Goal: Use online tool/utility: Utilize a website feature to perform a specific function

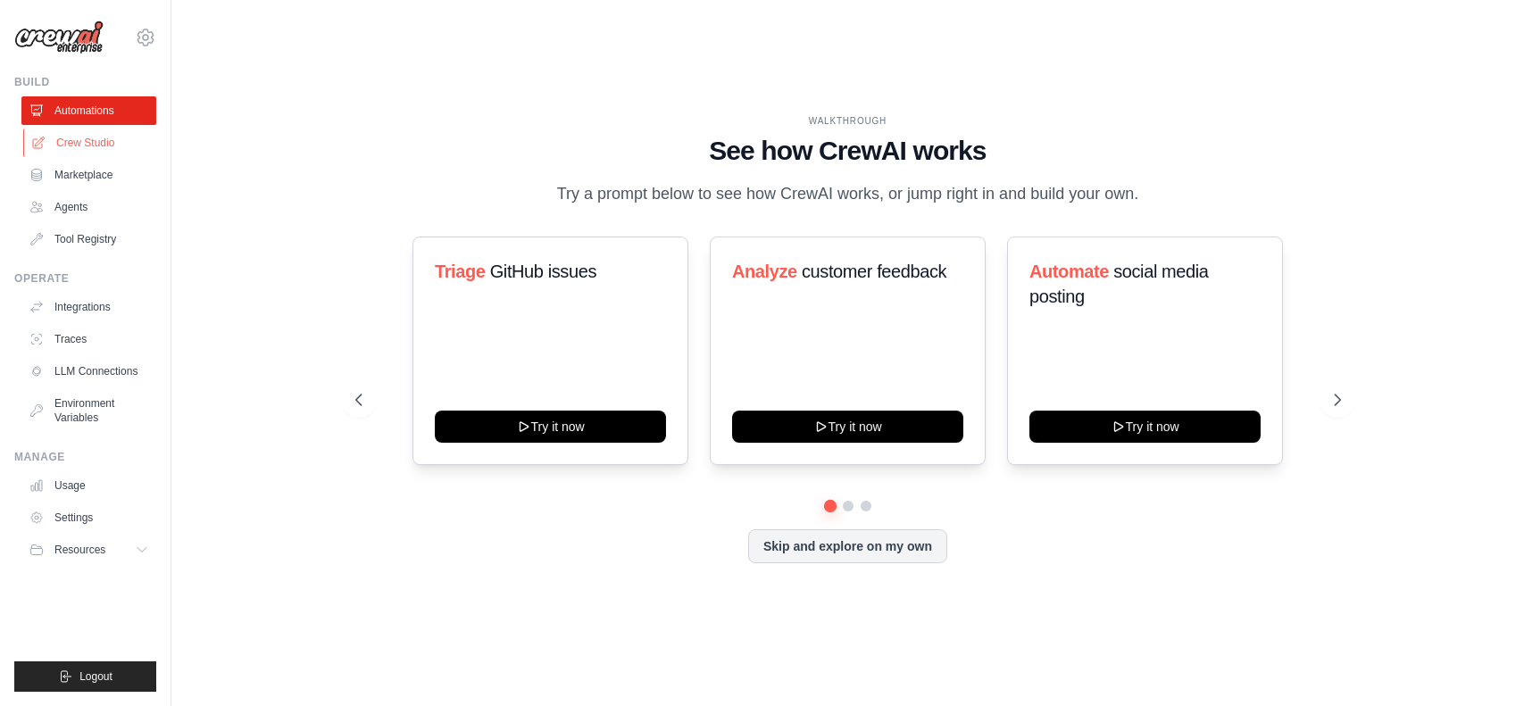
click at [61, 153] on link "Crew Studio" at bounding box center [90, 143] width 135 height 29
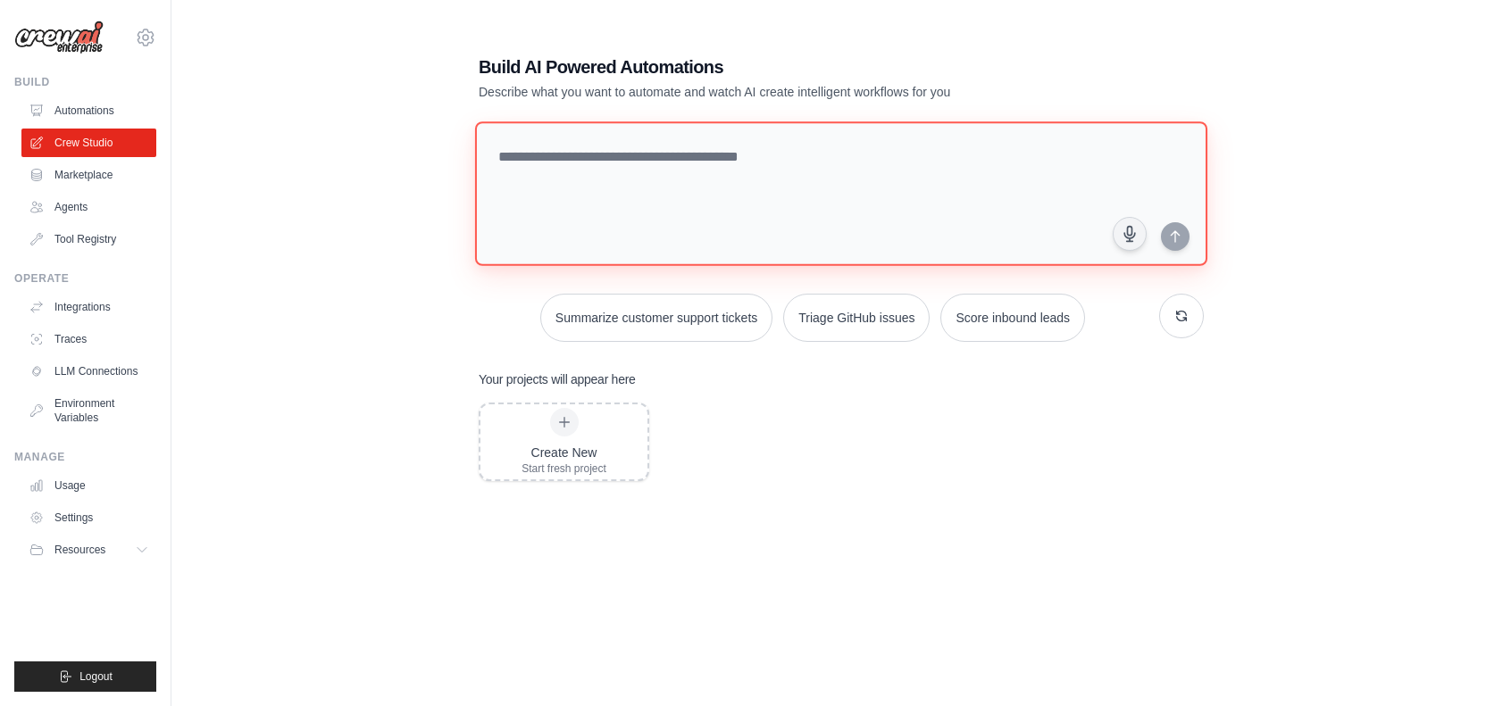
click at [654, 167] on textarea at bounding box center [841, 193] width 732 height 145
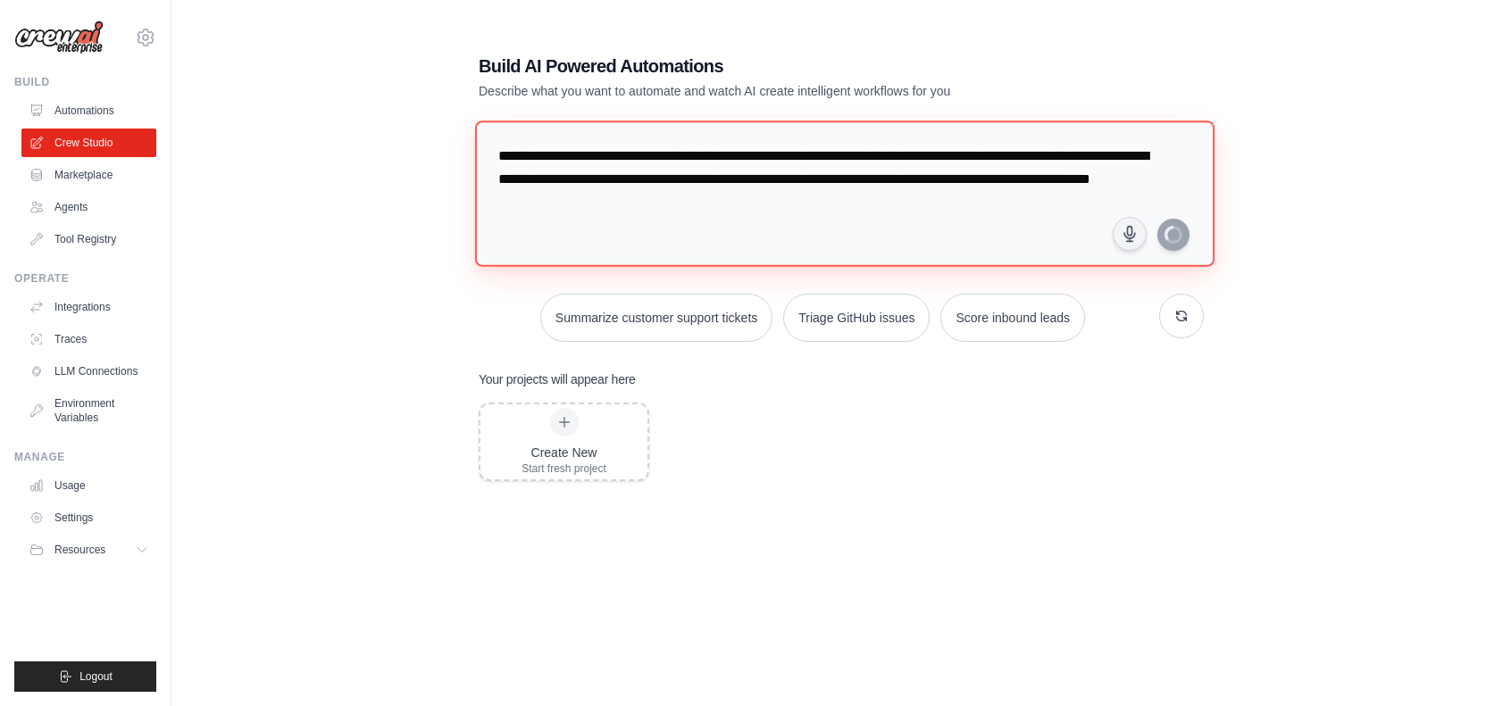
type textarea "**********"
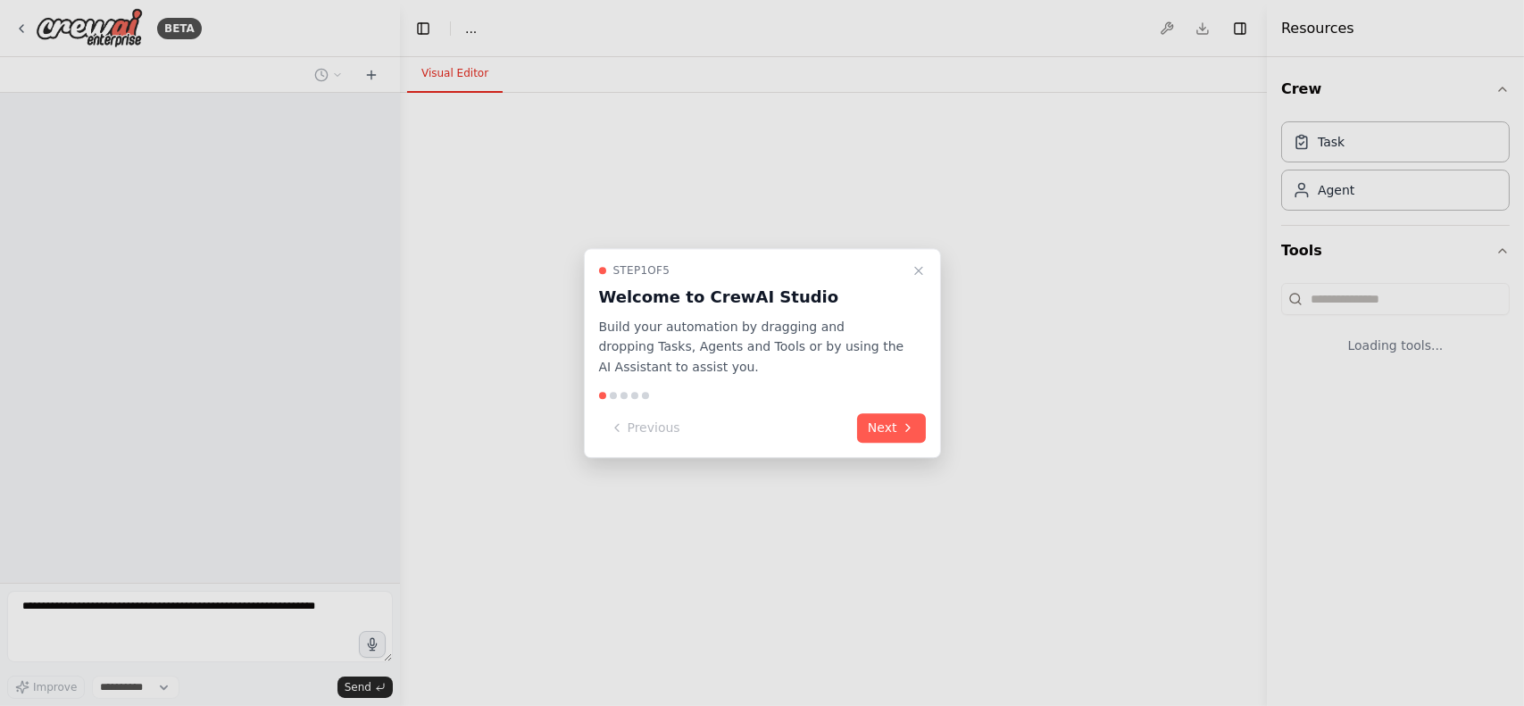
select select "****"
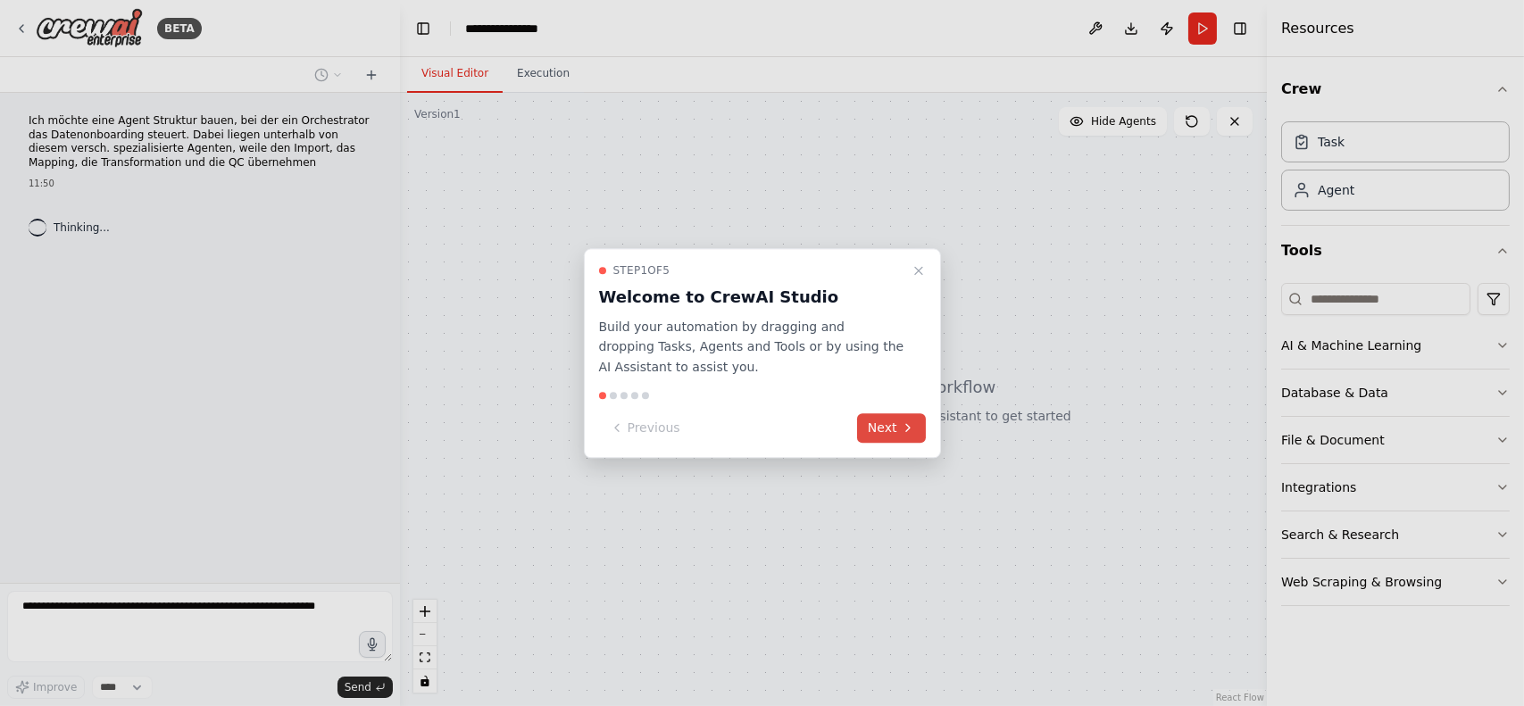
click at [893, 430] on button "Next" at bounding box center [891, 427] width 69 height 29
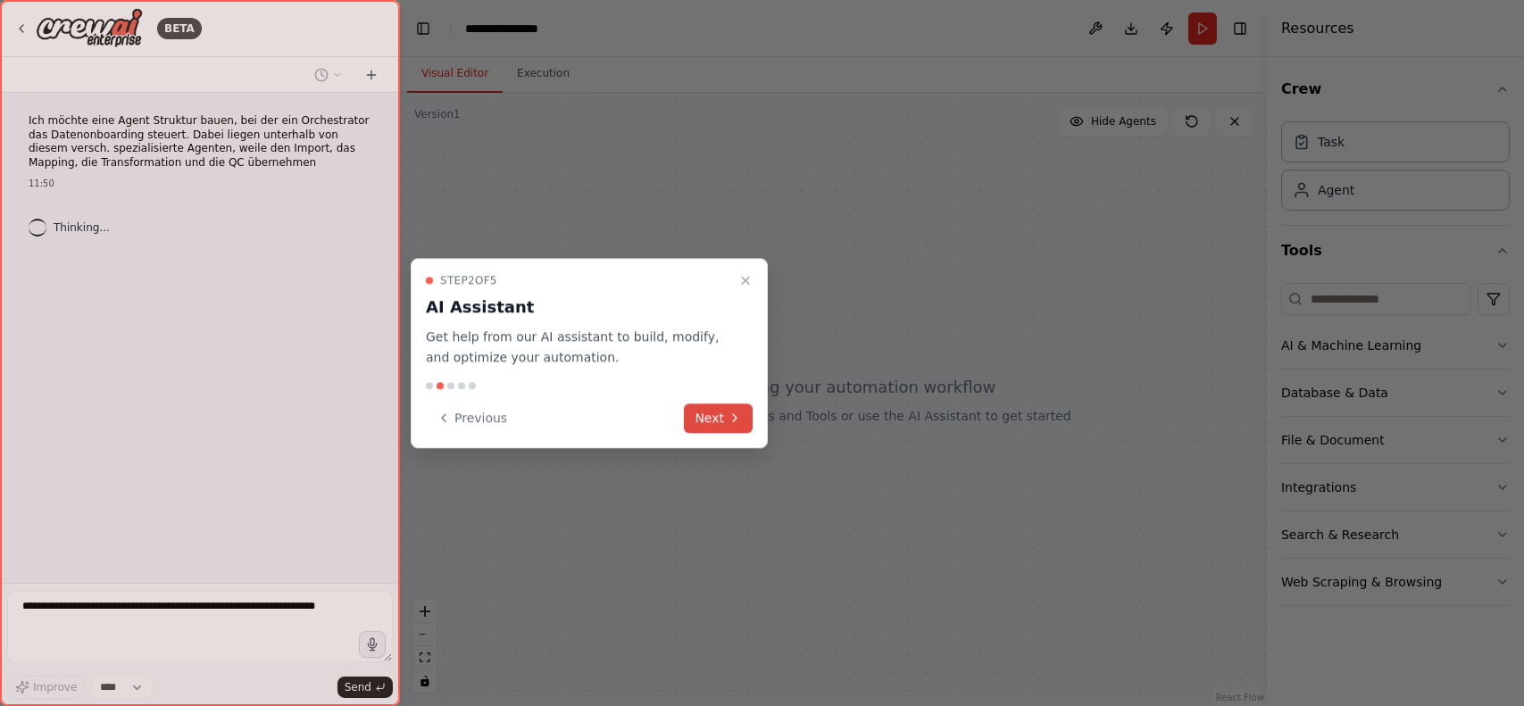
click at [721, 418] on button "Next" at bounding box center [718, 418] width 69 height 29
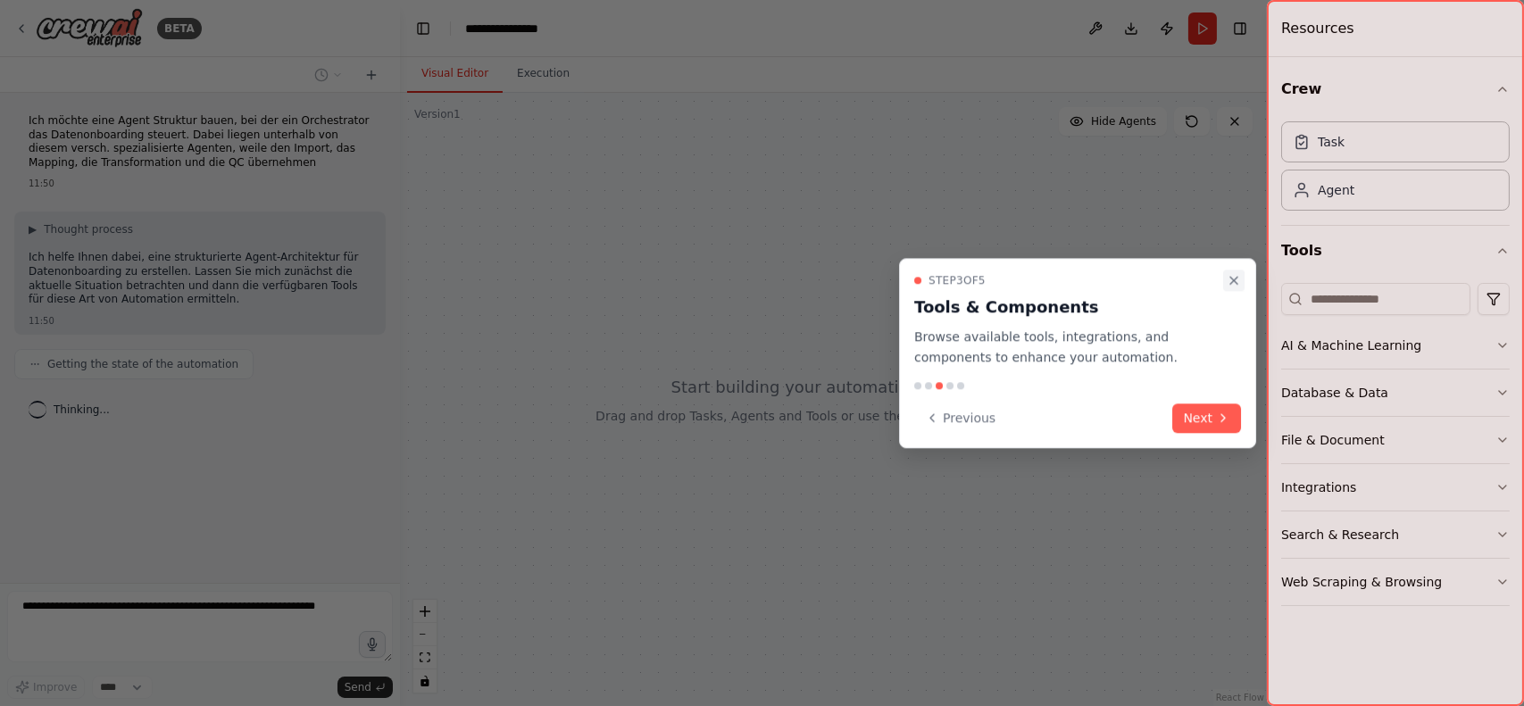
click at [1239, 277] on icon "Close walkthrough" at bounding box center [1234, 280] width 14 height 14
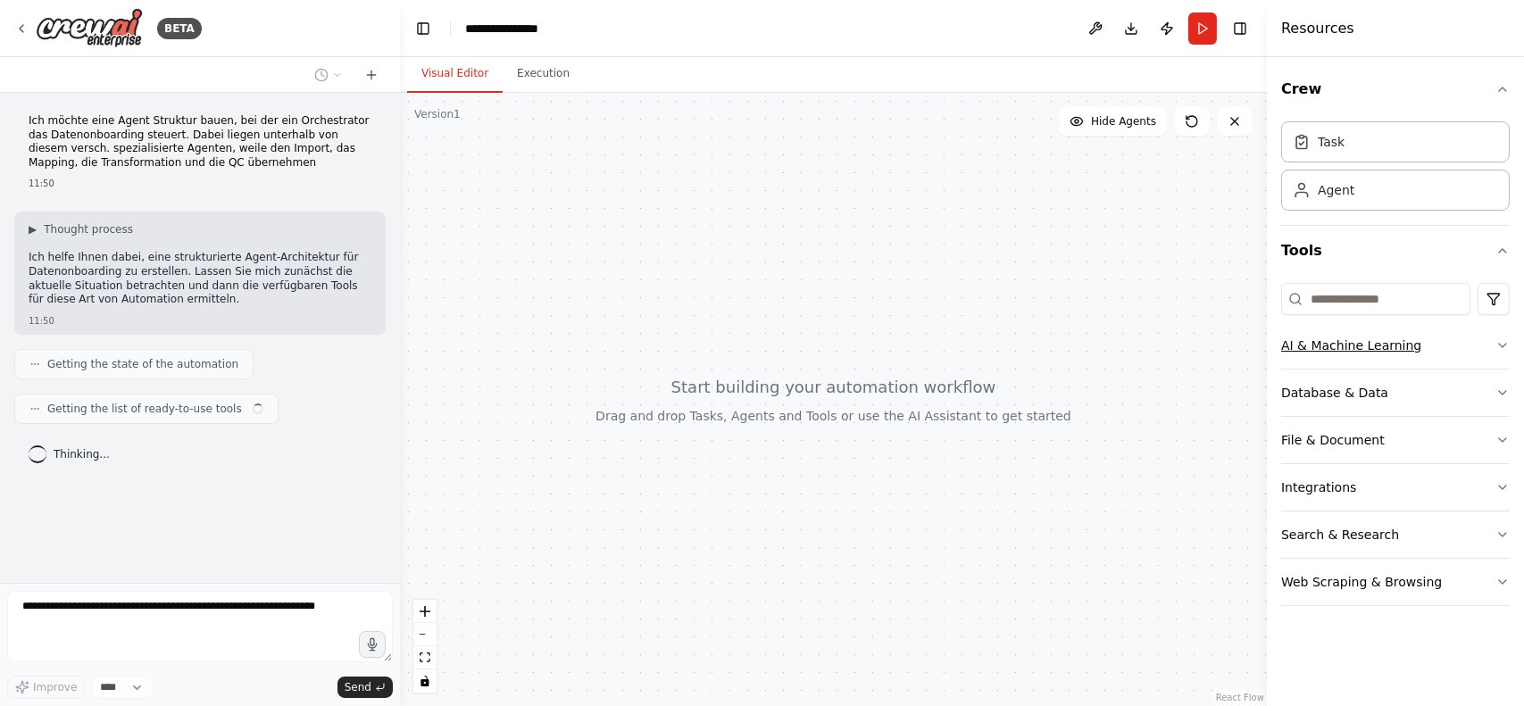
click at [1314, 353] on div "AI & Machine Learning" at bounding box center [1351, 346] width 140 height 18
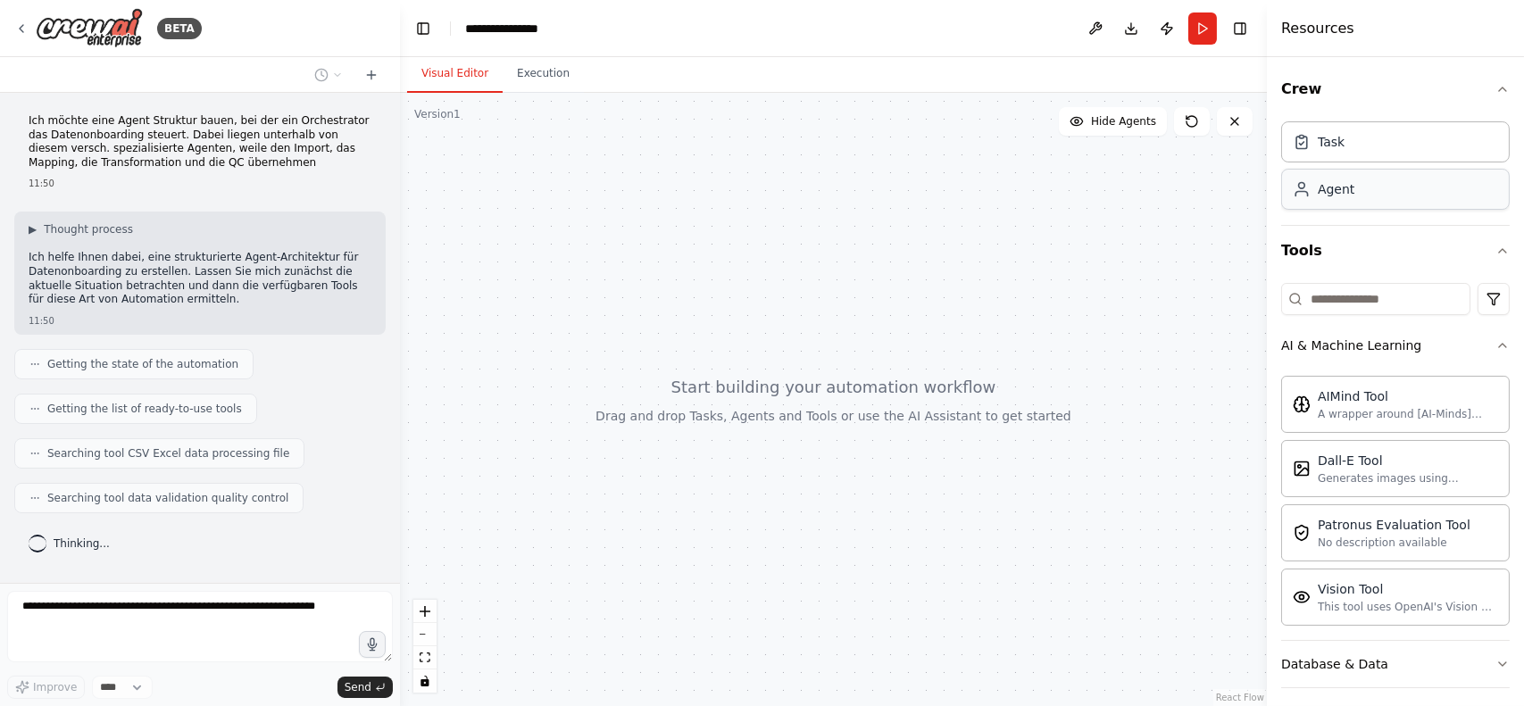
click at [1316, 207] on div "Agent" at bounding box center [1395, 189] width 229 height 41
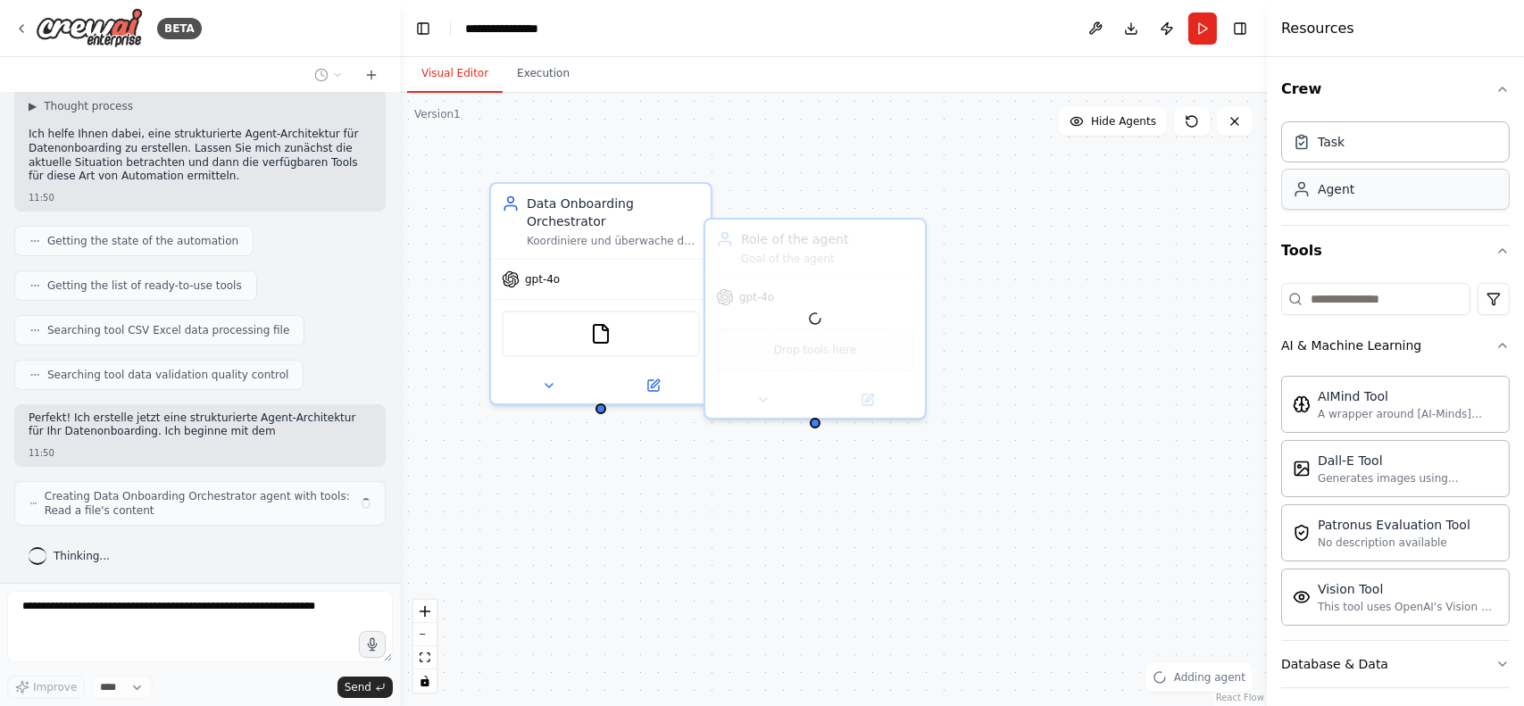
scroll to position [137, 0]
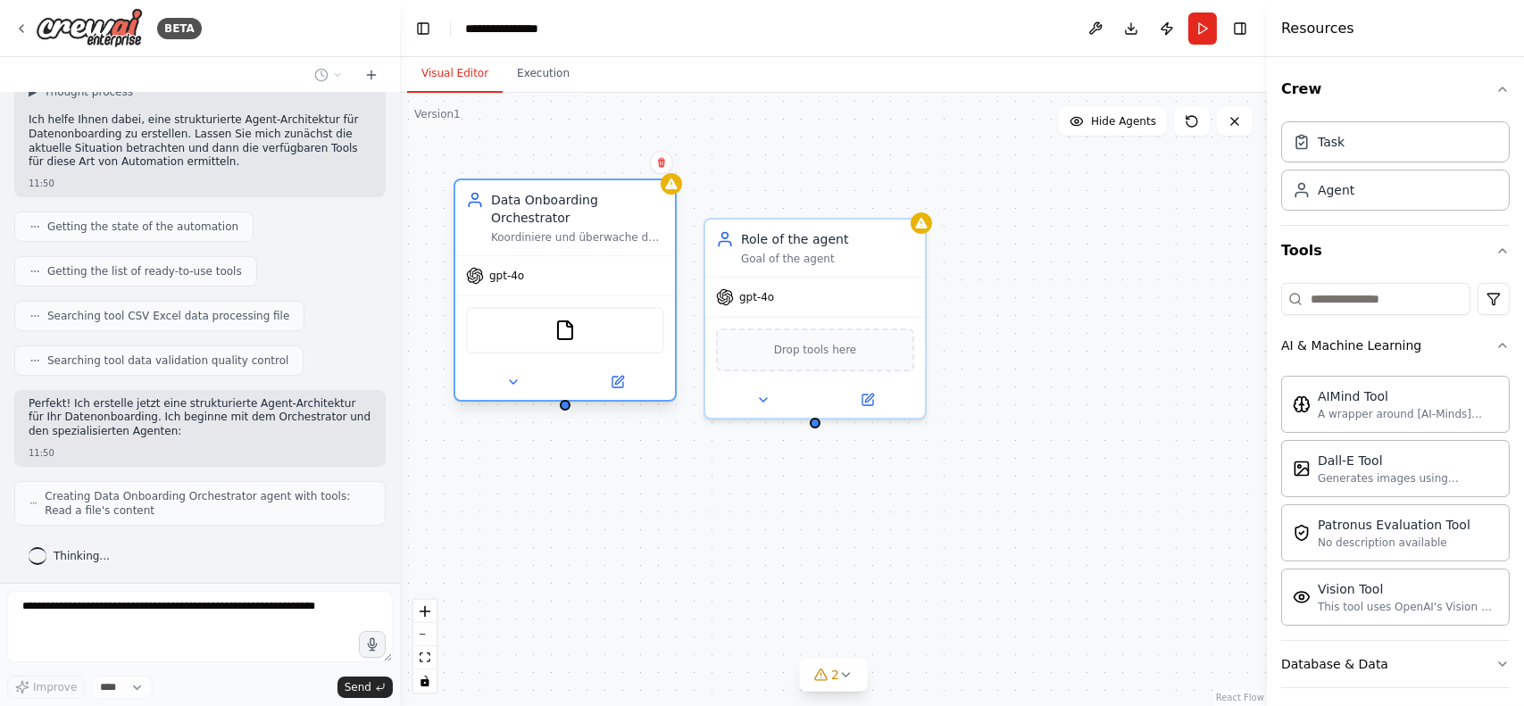
drag, startPoint x: 609, startPoint y: 216, endPoint x: 586, endPoint y: 213, distance: 23.4
click at [586, 230] on div "Koordiniere und überwache den gesamten Datenonboarding-Prozess für {data_source…" at bounding box center [577, 237] width 173 height 14
click at [780, 266] on div "Role of the agent Goal of the agent" at bounding box center [815, 244] width 220 height 57
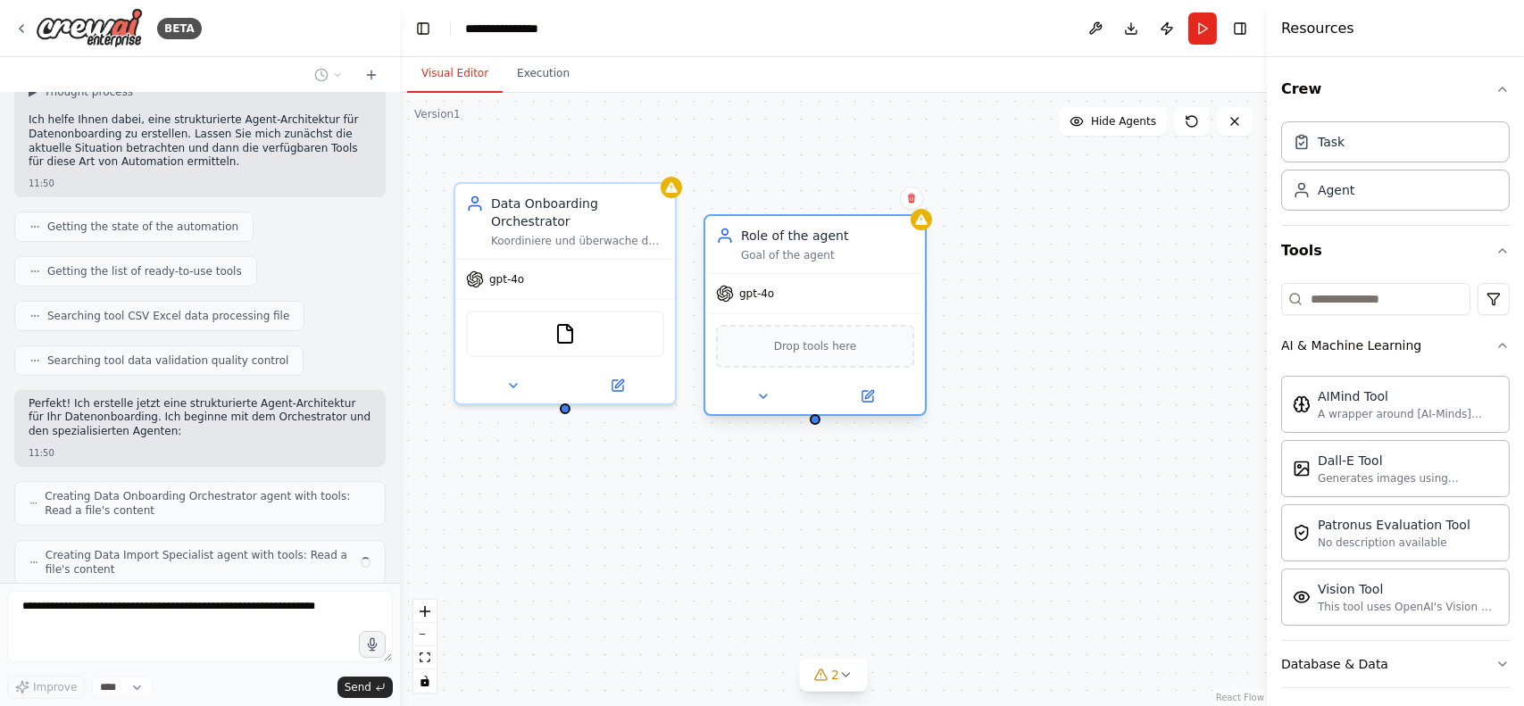
scroll to position [196, 0]
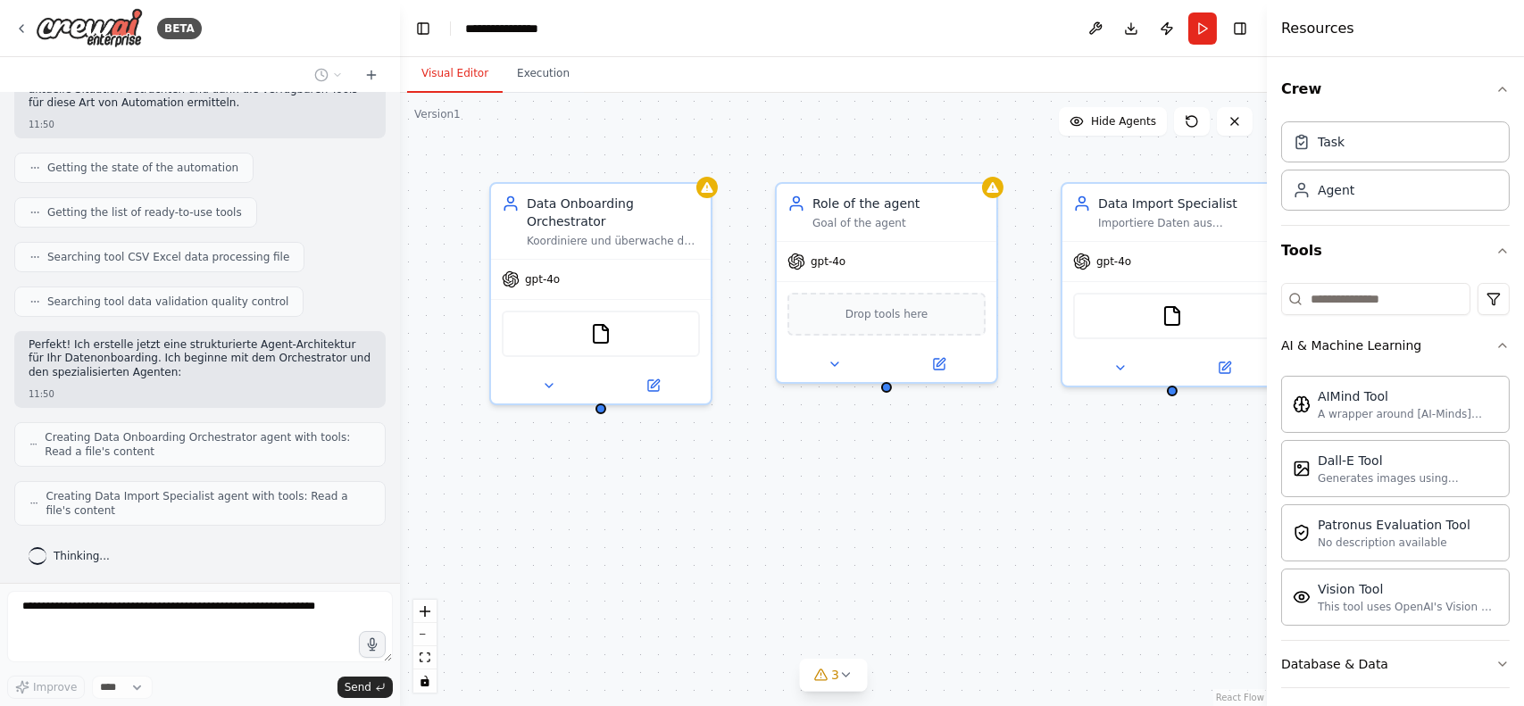
click at [897, 429] on div "Data Onboarding Orchestrator Koordiniere und überwache den gesamten Datenonboar…" at bounding box center [833, 399] width 867 height 613
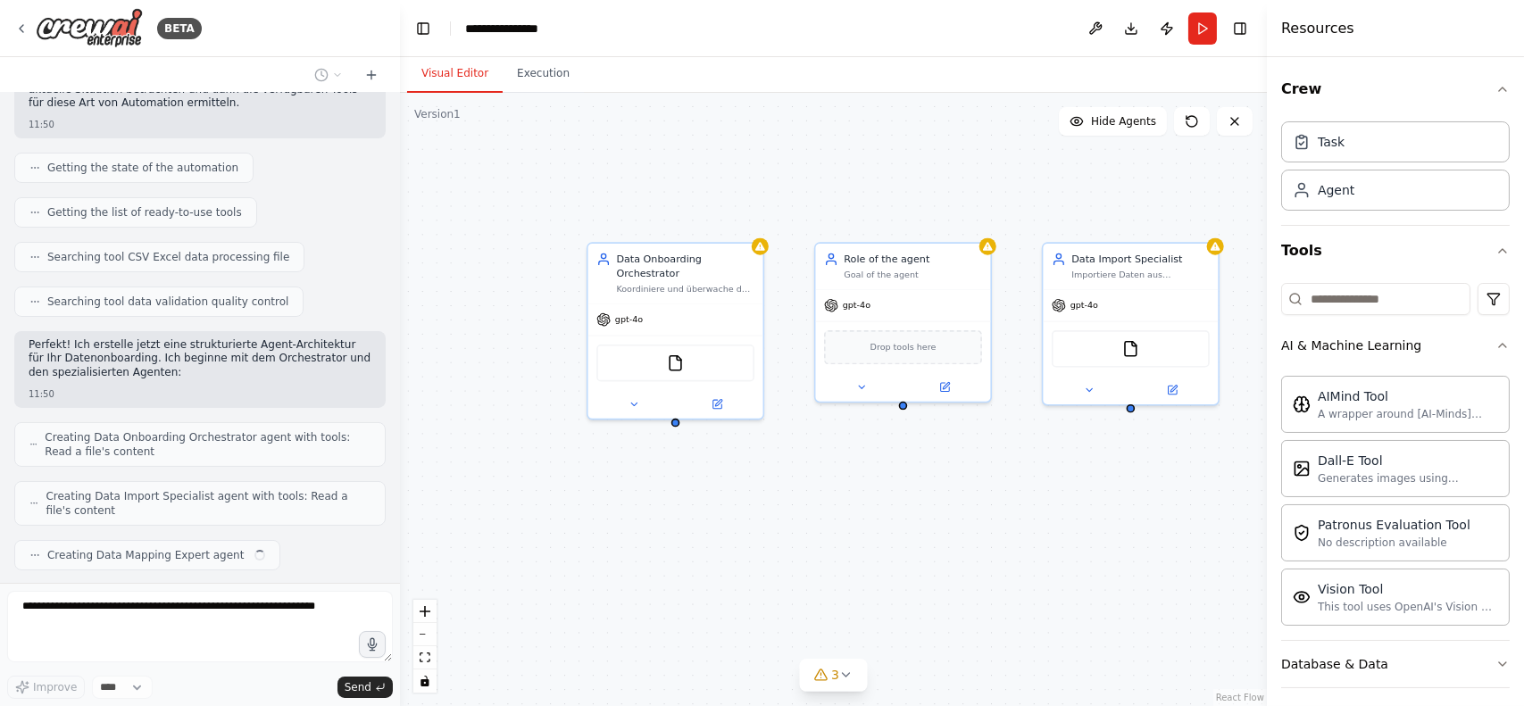
scroll to position [240, 0]
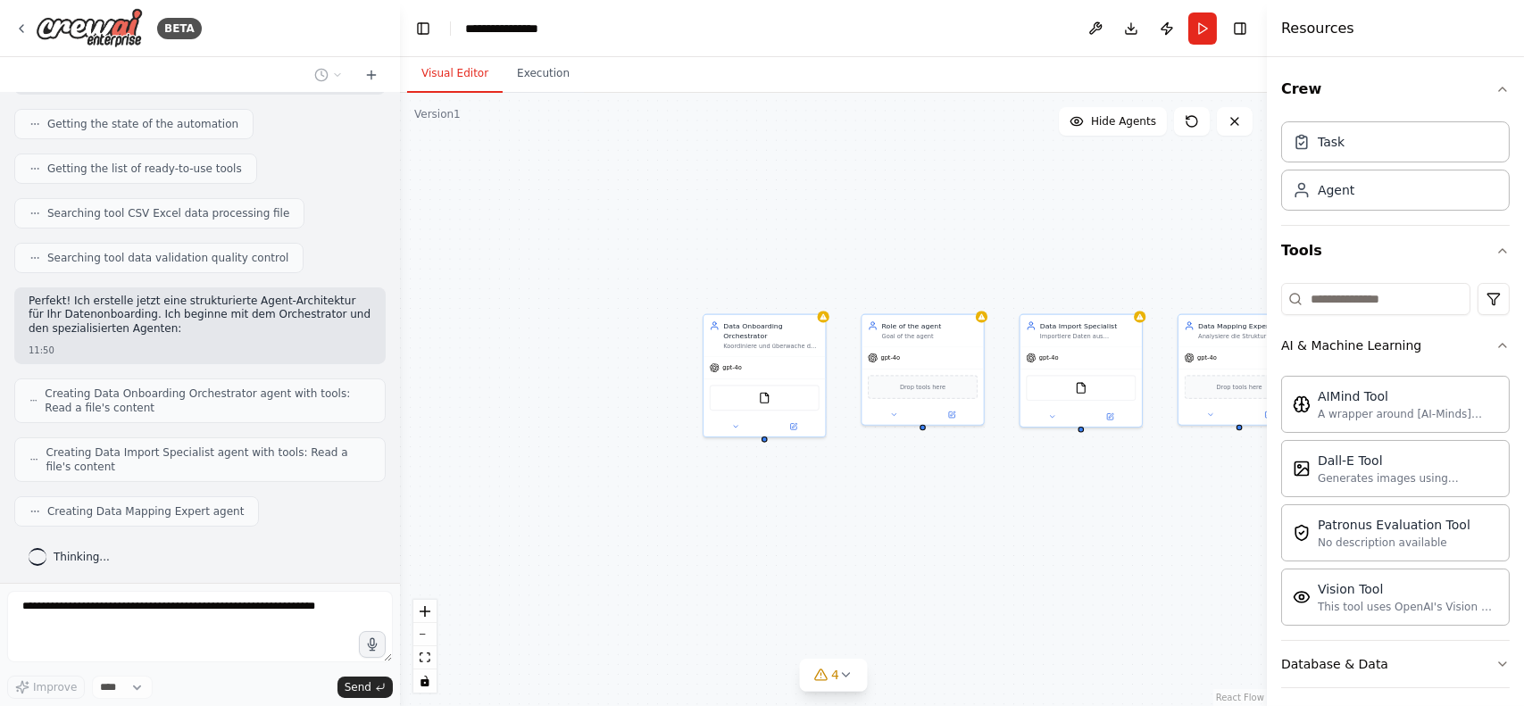
click at [993, 516] on div "Data Onboarding Orchestrator Koordiniere und überwache den gesamten Datenonboar…" at bounding box center [833, 399] width 867 height 613
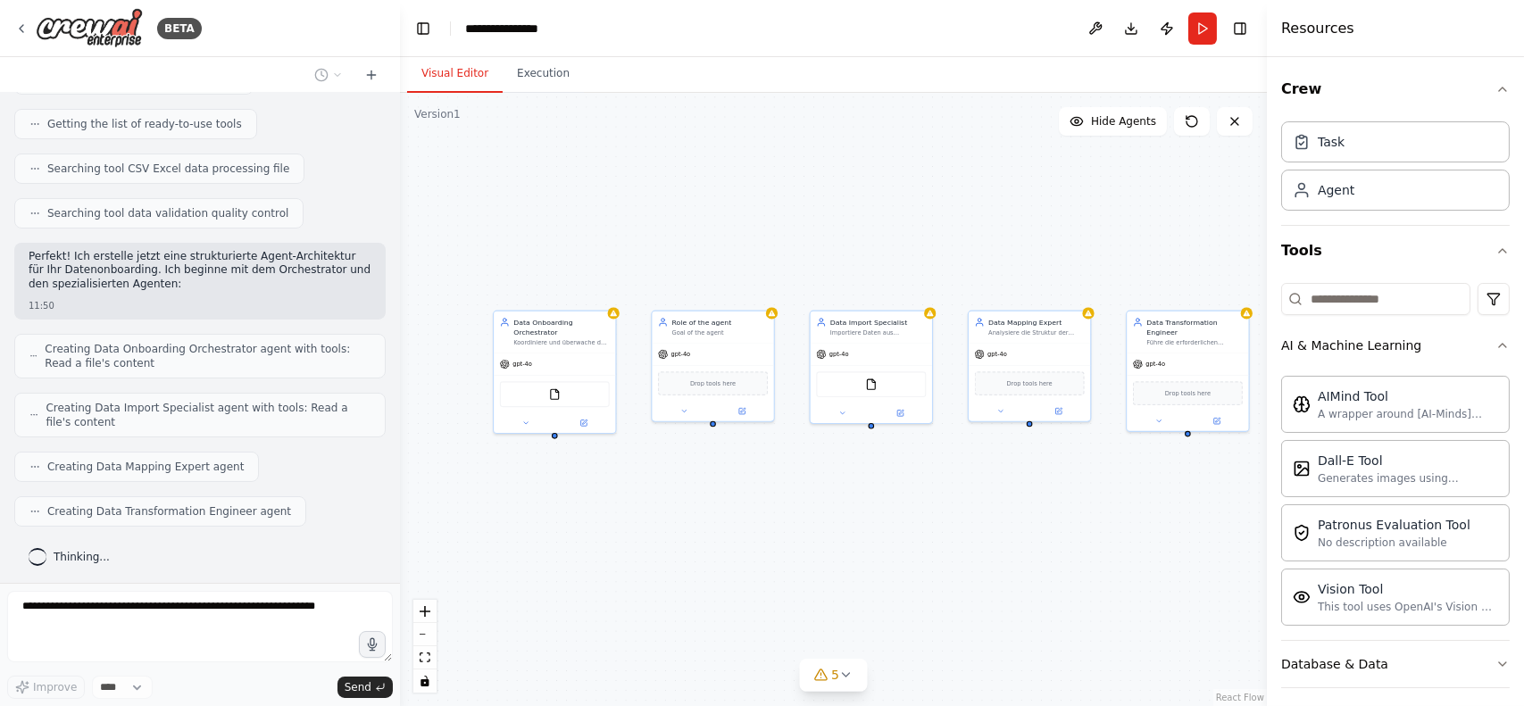
drag, startPoint x: 993, startPoint y: 516, endPoint x: 783, endPoint y: 512, distance: 209.8
click at [783, 512] on div "Data Onboarding Orchestrator Koordiniere und überwache den gesamten Datenonboar…" at bounding box center [833, 399] width 867 height 613
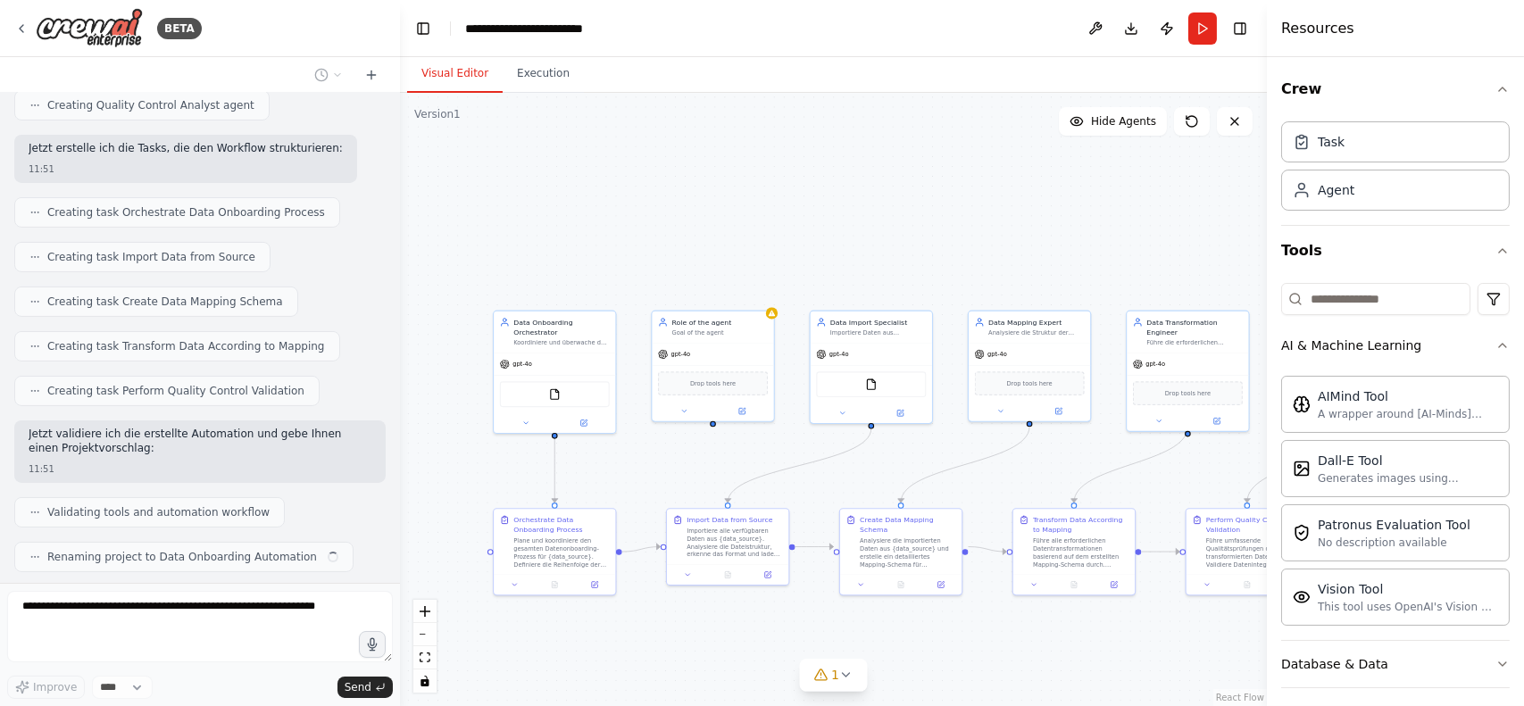
scroll to position [780, 0]
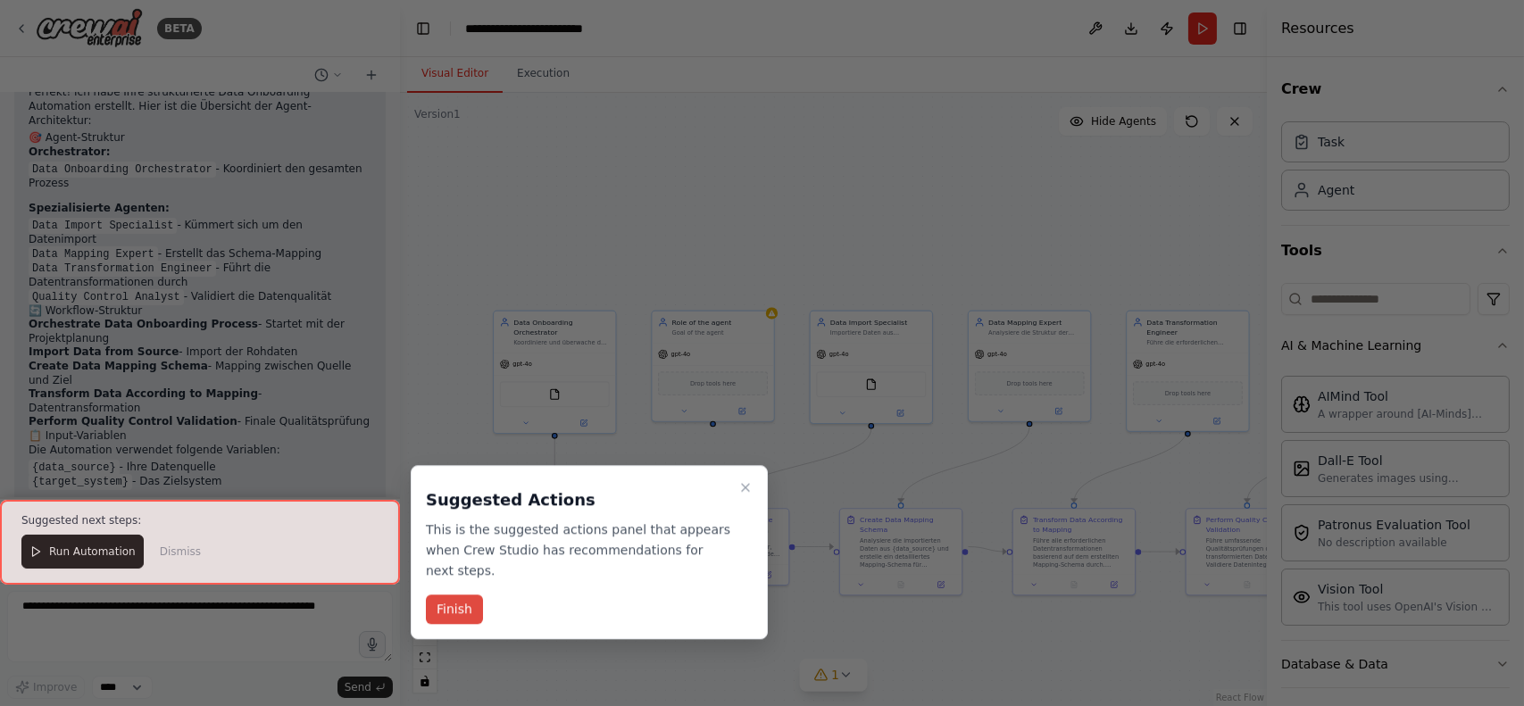
click at [452, 595] on button "Finish" at bounding box center [454, 609] width 57 height 29
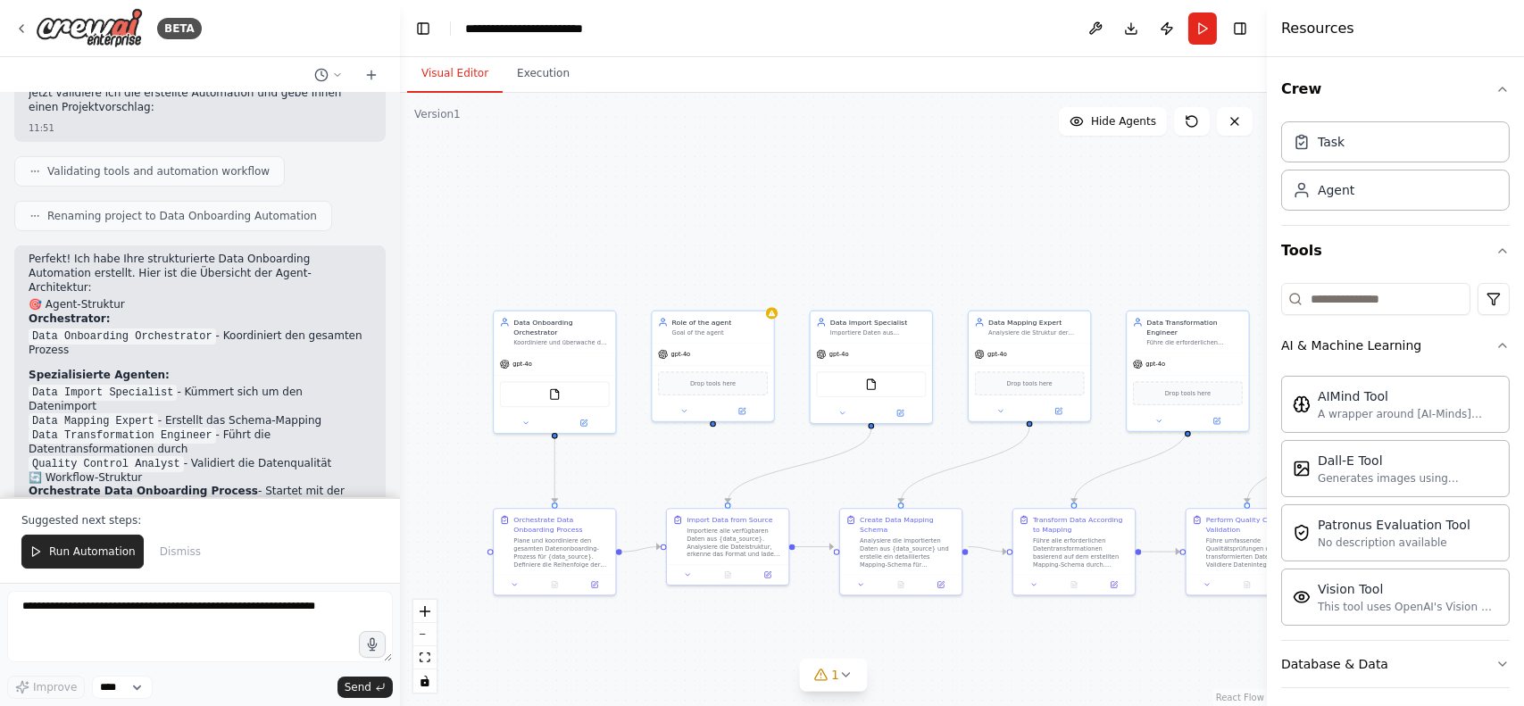
scroll to position [1215, 0]
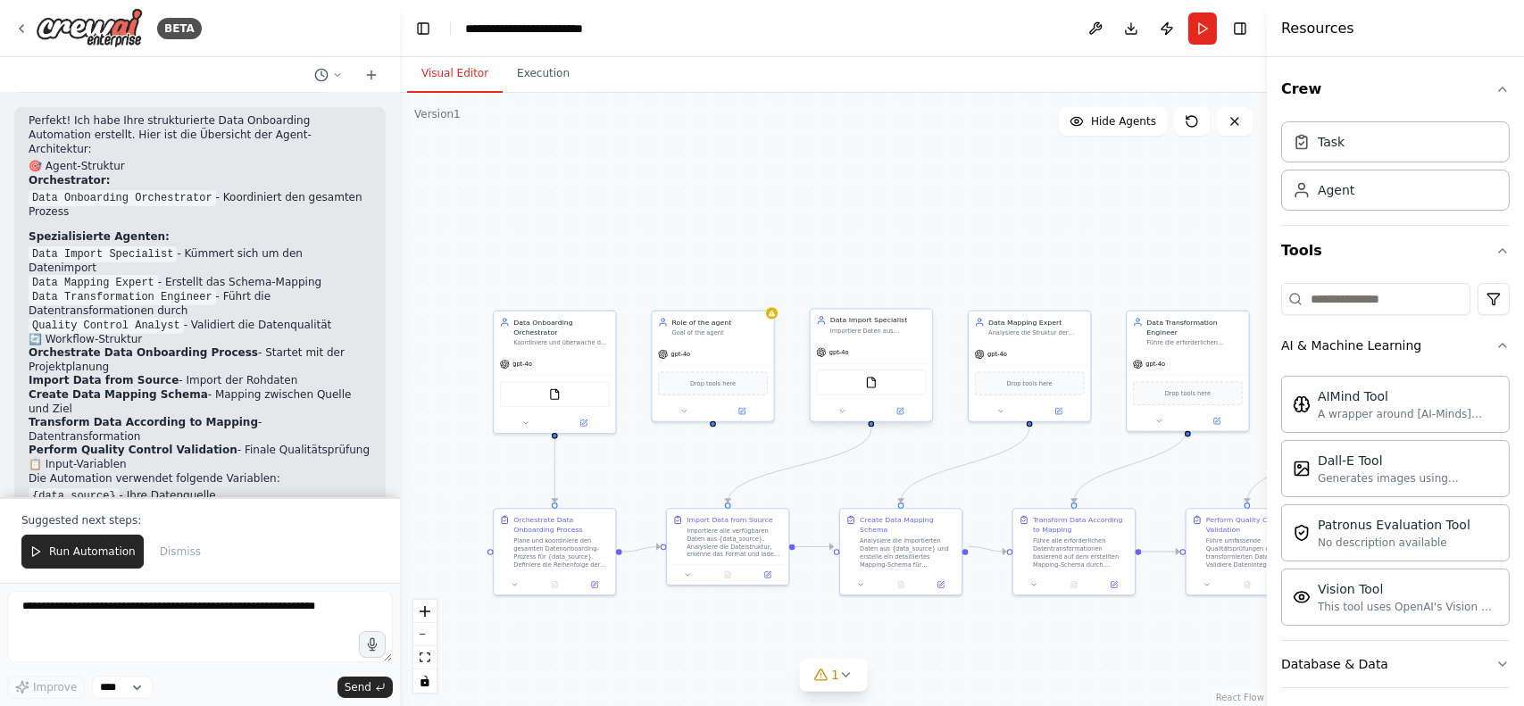
drag, startPoint x: 872, startPoint y: 343, endPoint x: 847, endPoint y: 339, distance: 25.3
click at [847, 339] on div "Data Import Specialist Importiere Daten aus {data_source} und stelle sicher, da…" at bounding box center [871, 325] width 121 height 31
click at [862, 334] on div "Importiere Daten aus {data_source} und stelle sicher, dass alle Daten korrekt g…" at bounding box center [878, 331] width 96 height 8
click at [896, 407] on icon at bounding box center [900, 411] width 8 height 8
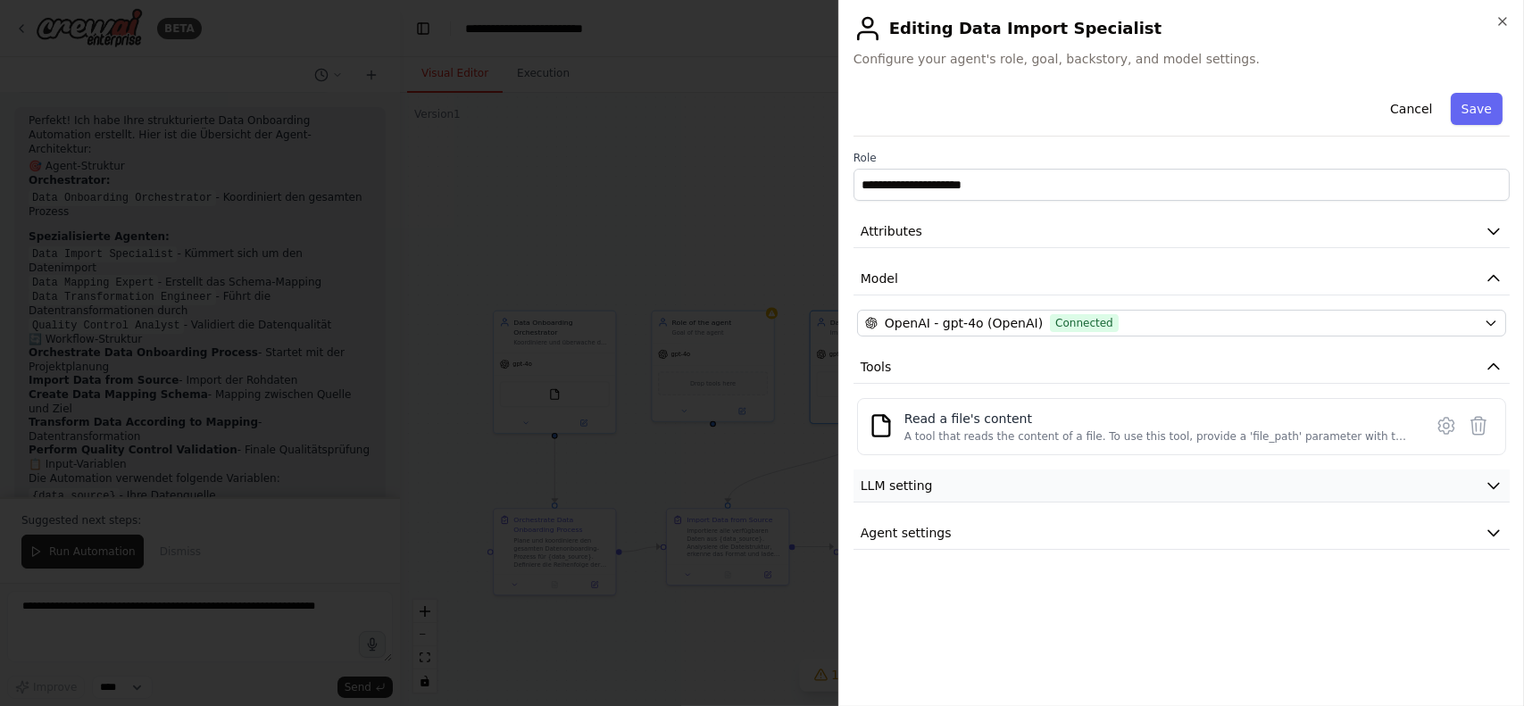
click at [936, 492] on button "LLM setting" at bounding box center [1181, 486] width 656 height 33
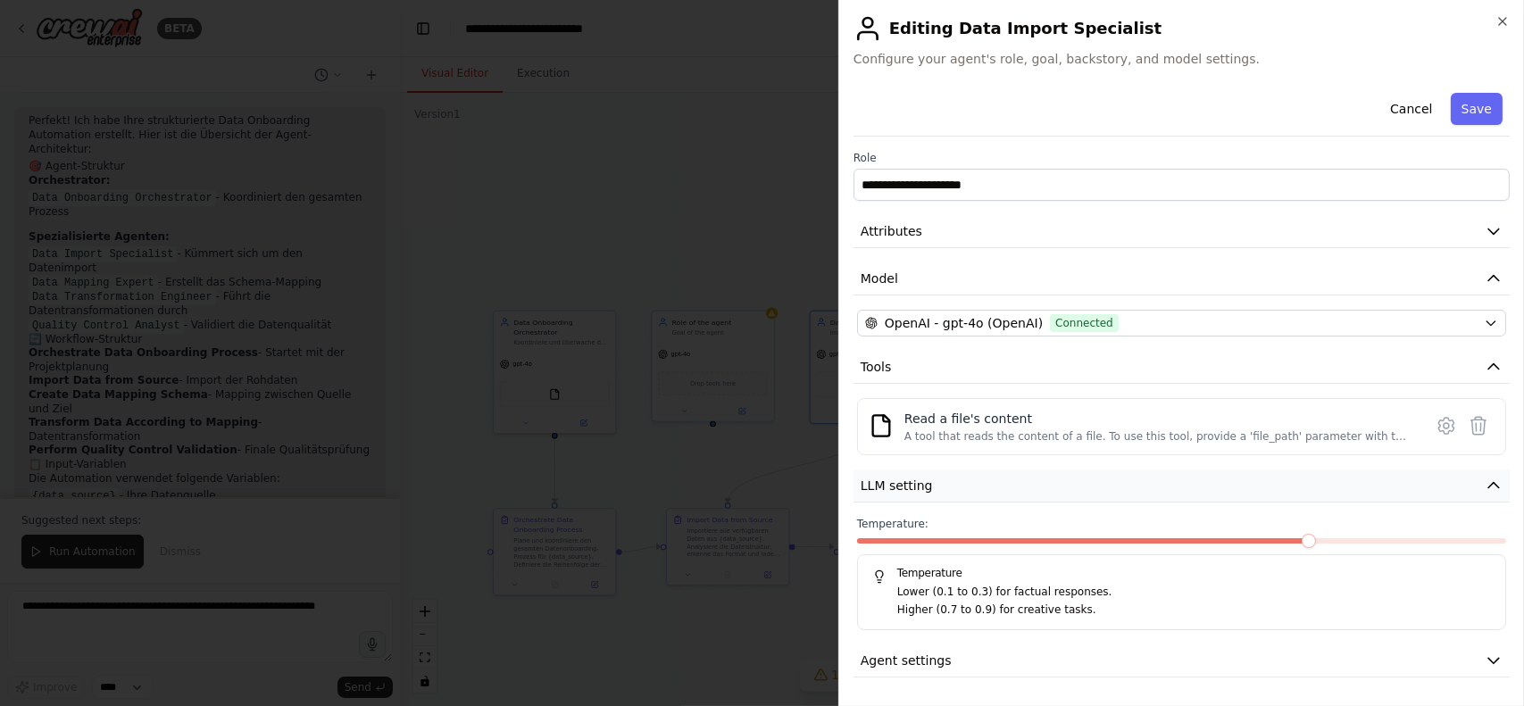
click at [936, 492] on button "LLM setting" at bounding box center [1181, 486] width 656 height 33
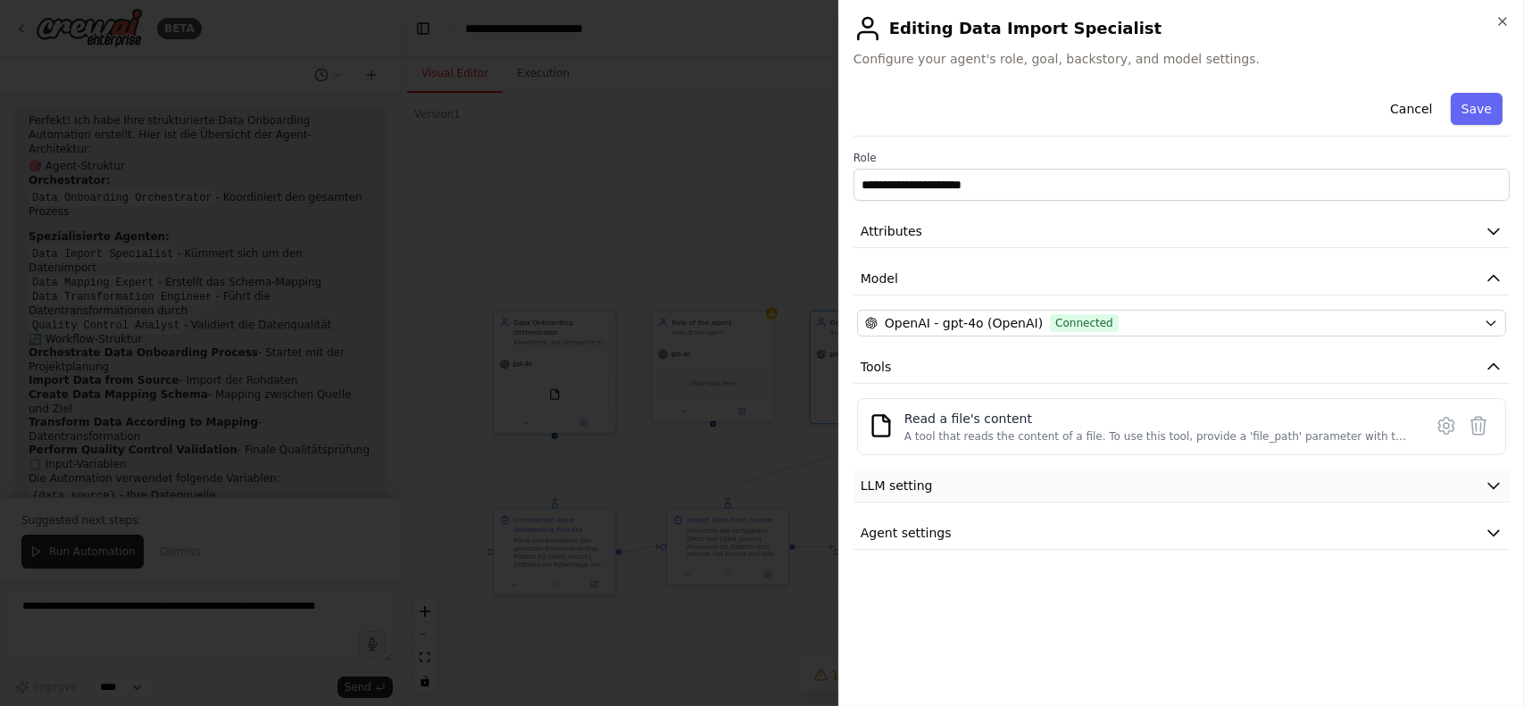
click at [936, 492] on button "LLM setting" at bounding box center [1181, 486] width 656 height 33
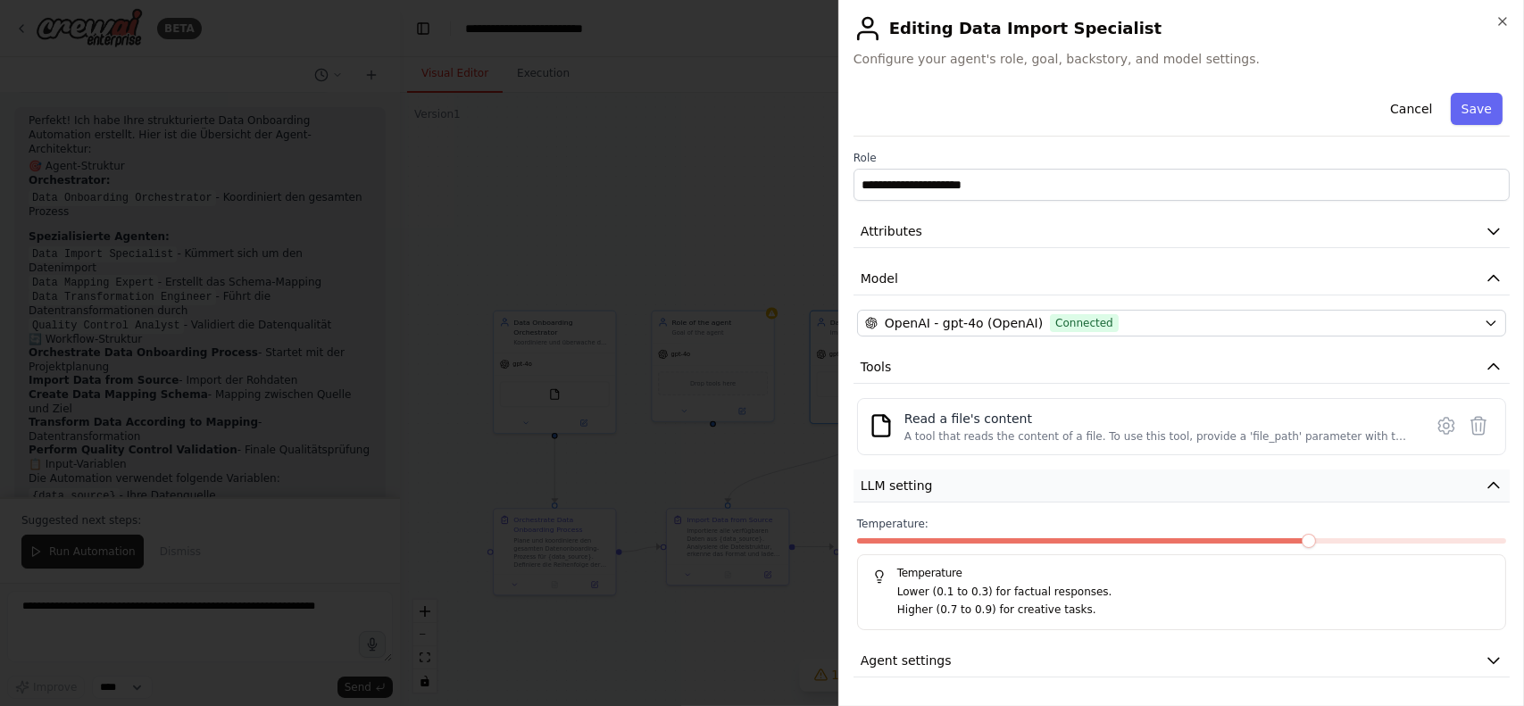
click at [936, 492] on button "LLM setting" at bounding box center [1181, 486] width 656 height 33
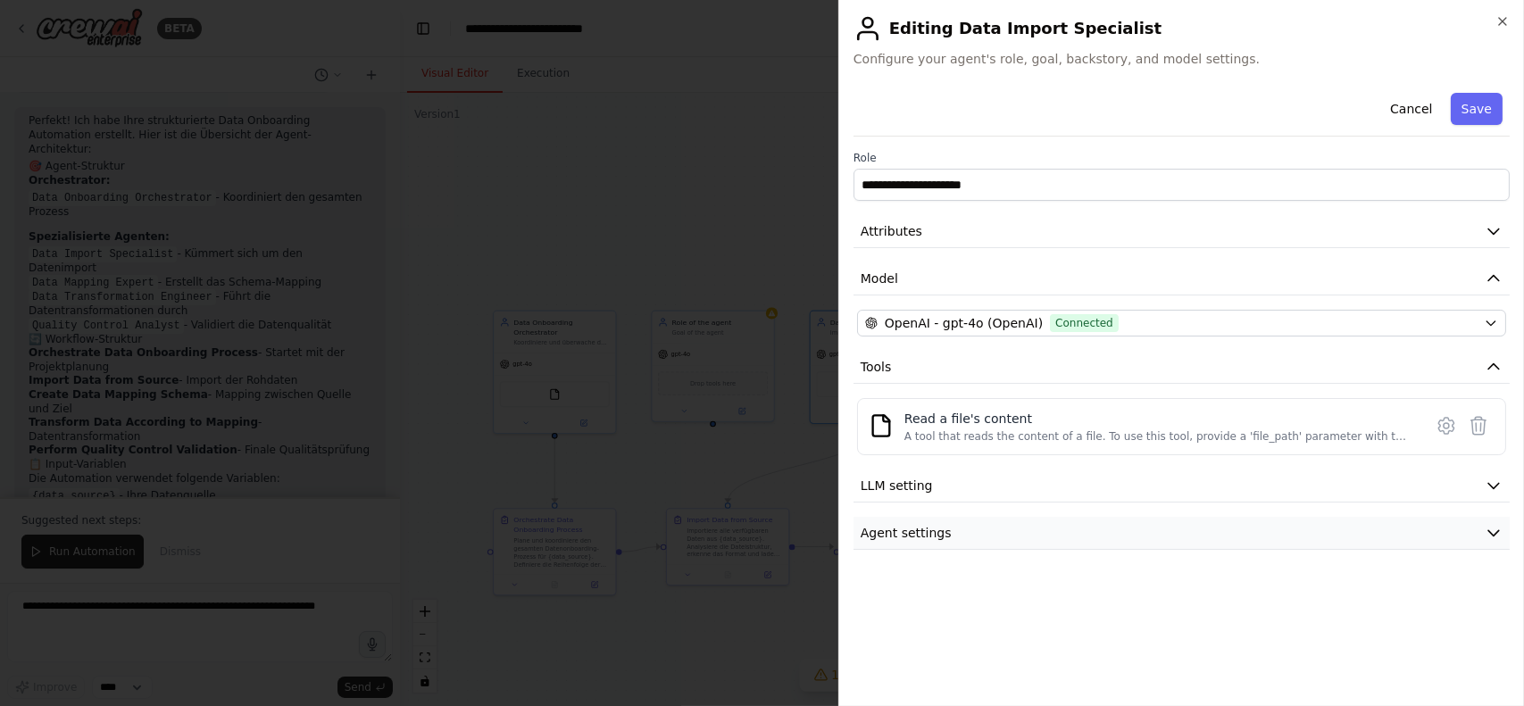
click at [944, 524] on button "Agent settings" at bounding box center [1181, 533] width 656 height 33
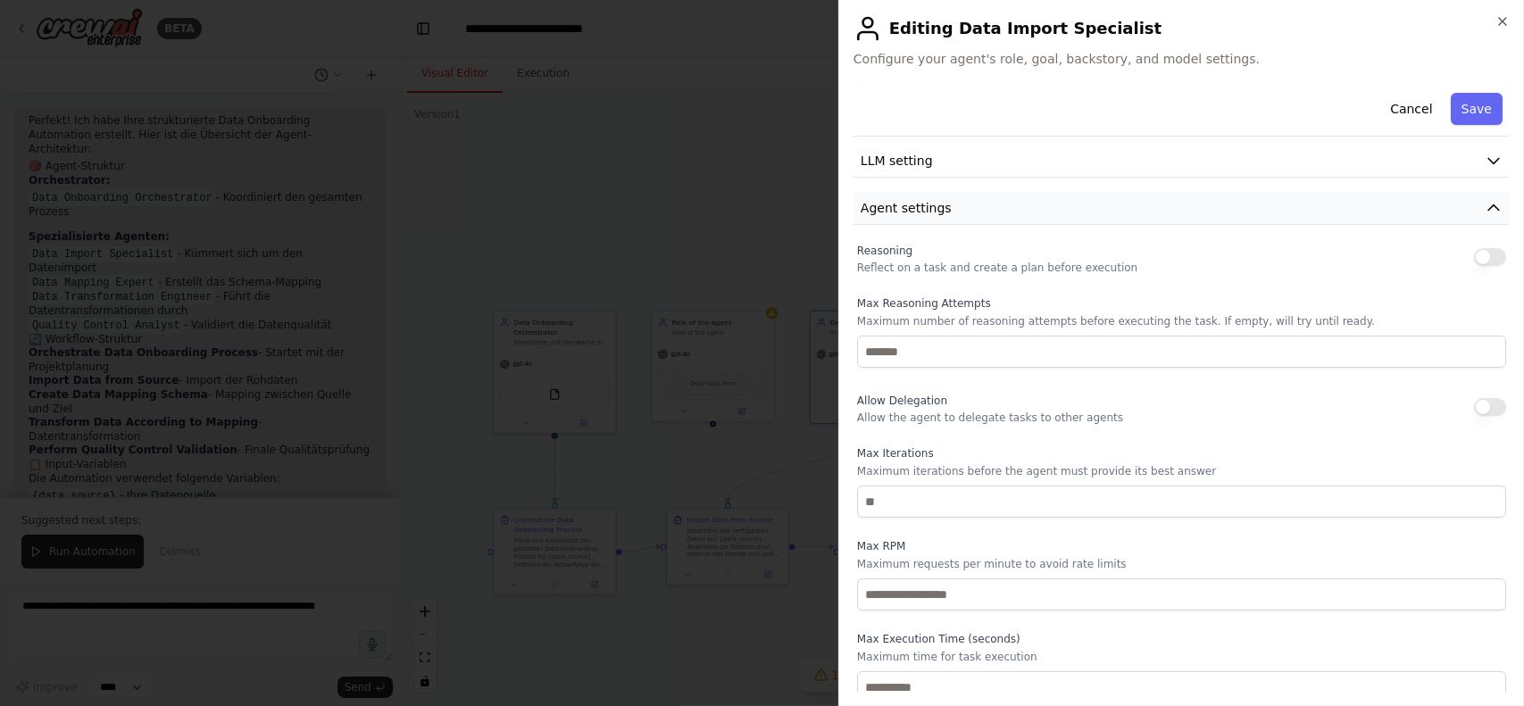
scroll to position [336, 0]
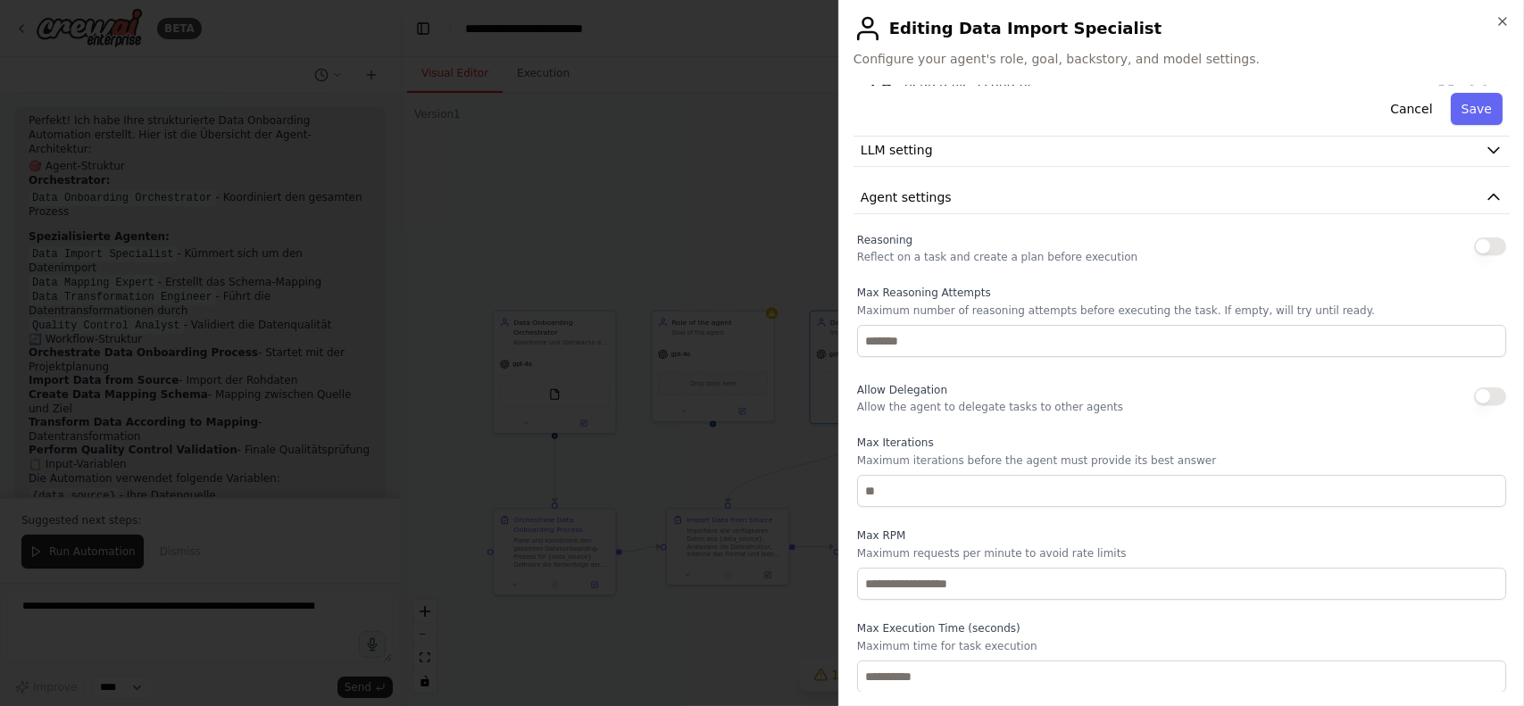
click at [682, 394] on div at bounding box center [762, 353] width 1524 height 706
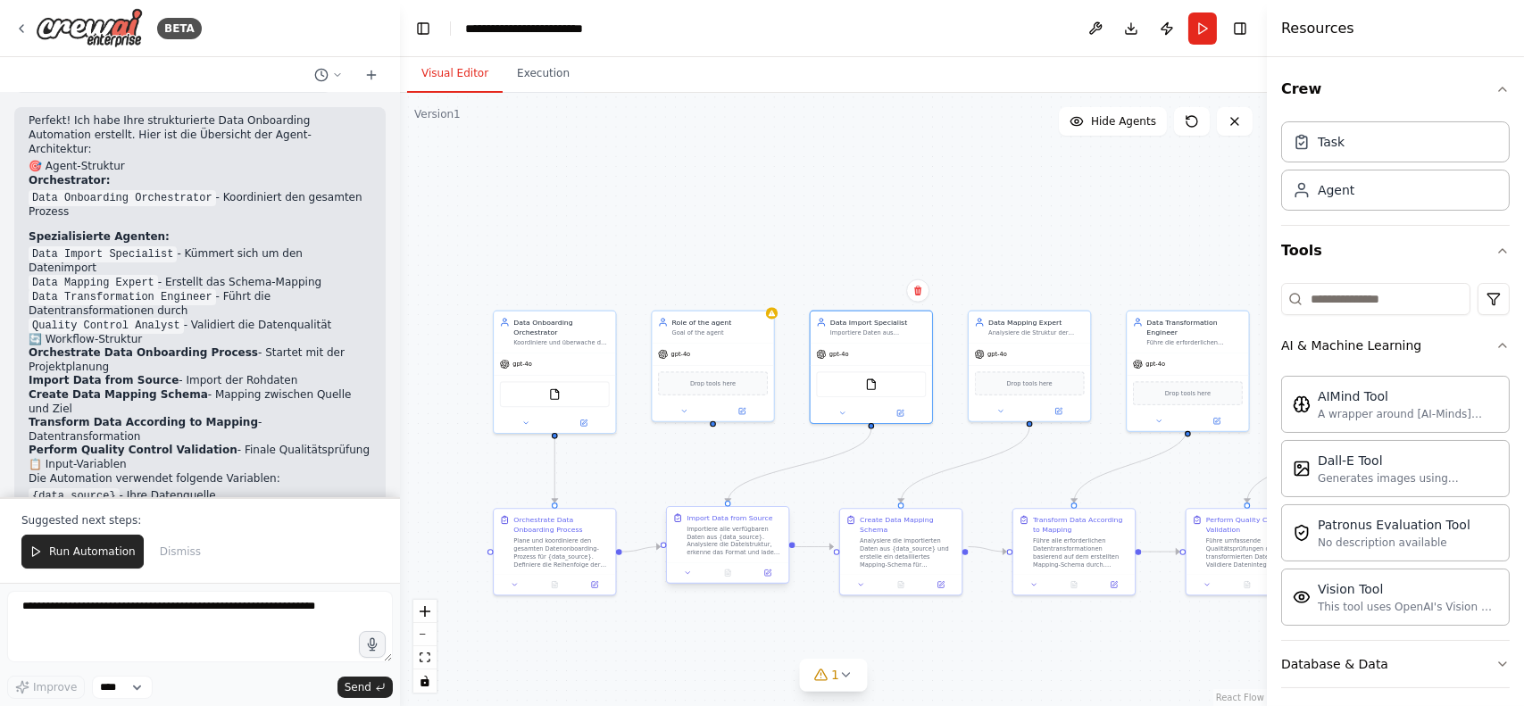
click at [733, 542] on div "Importiere alle verfügbaren Daten aus {data_source}. Analysiere die Dateistrukt…" at bounding box center [735, 540] width 96 height 31
click at [770, 573] on icon at bounding box center [768, 573] width 6 height 6
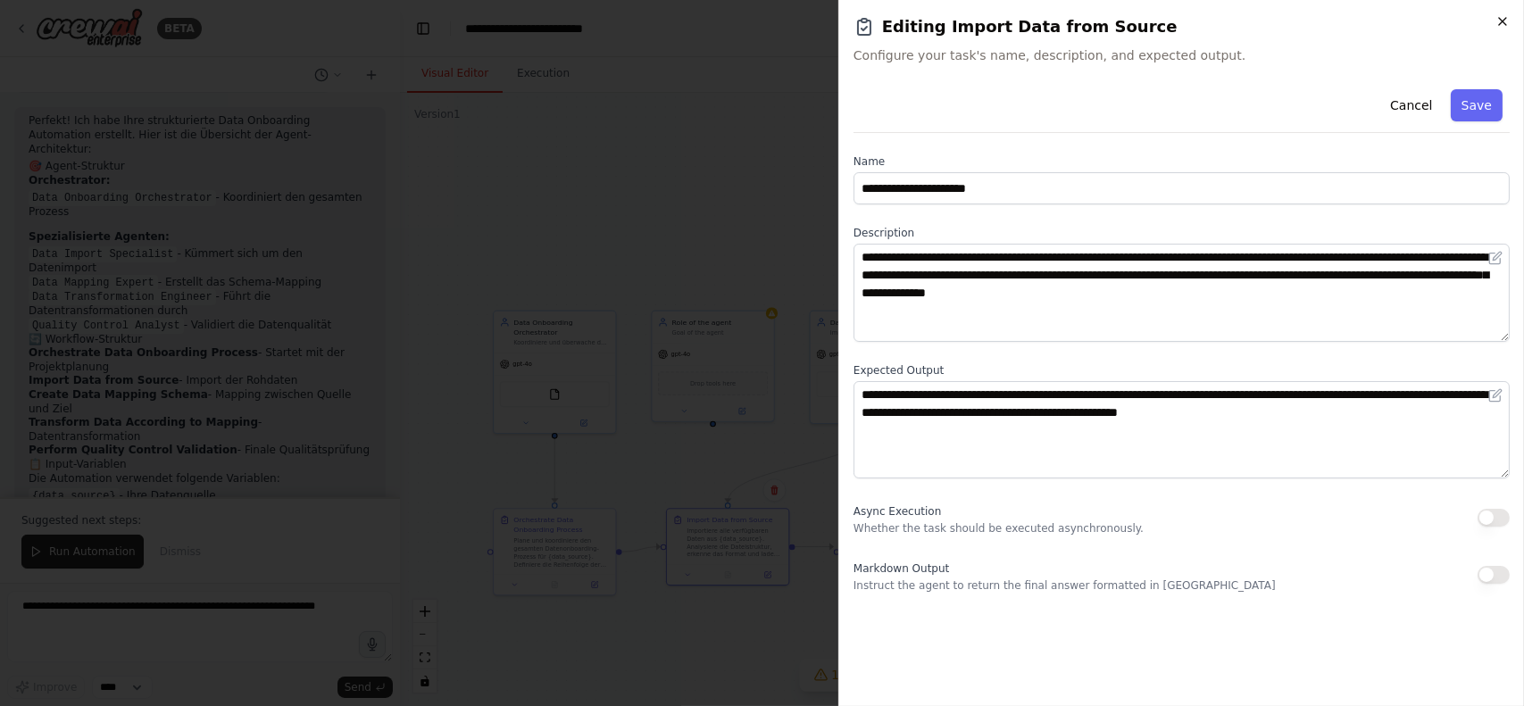
click at [1495, 20] on icon "button" at bounding box center [1502, 21] width 14 height 14
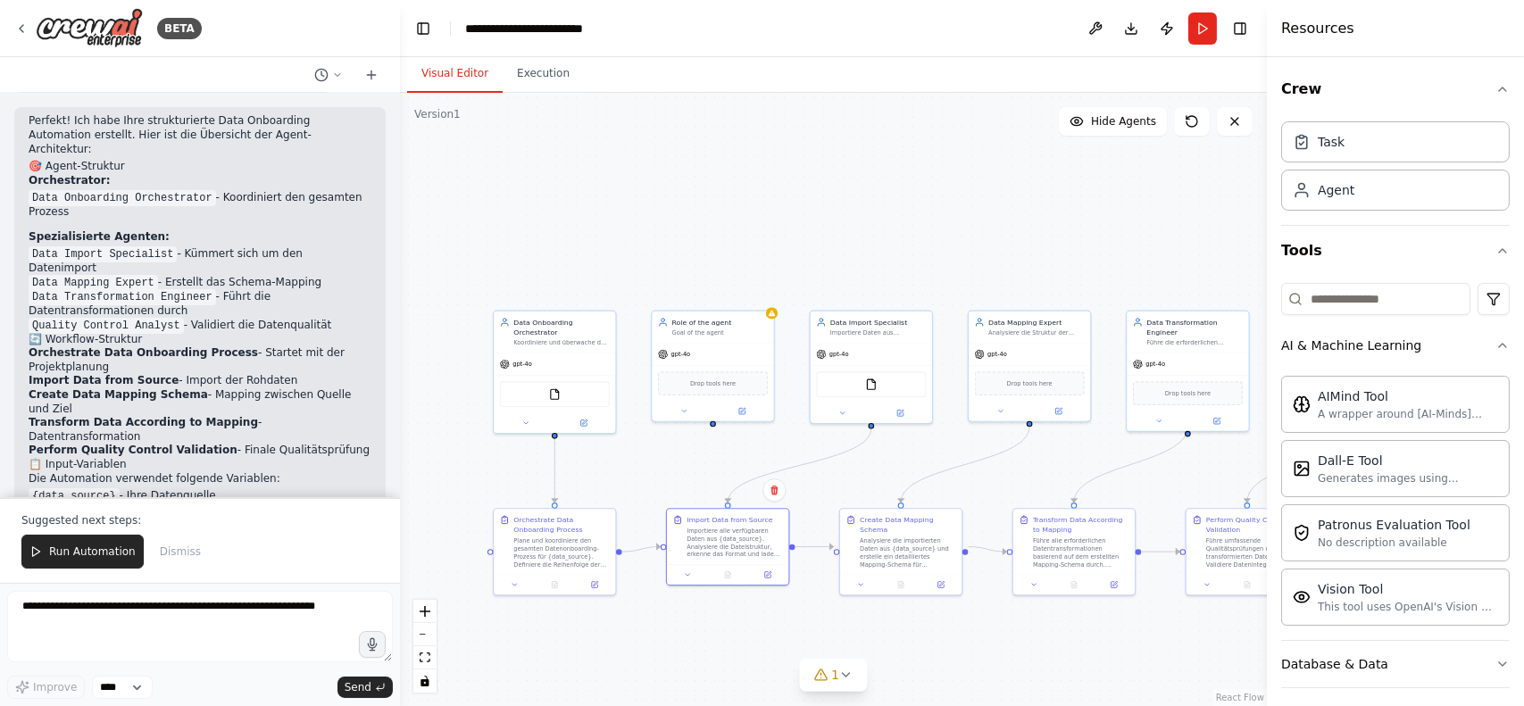
click at [812, 221] on div ".deletable-edge-delete-btn { width: 20px; height: 20px; border: 0px solid #ffff…" at bounding box center [833, 399] width 867 height 613
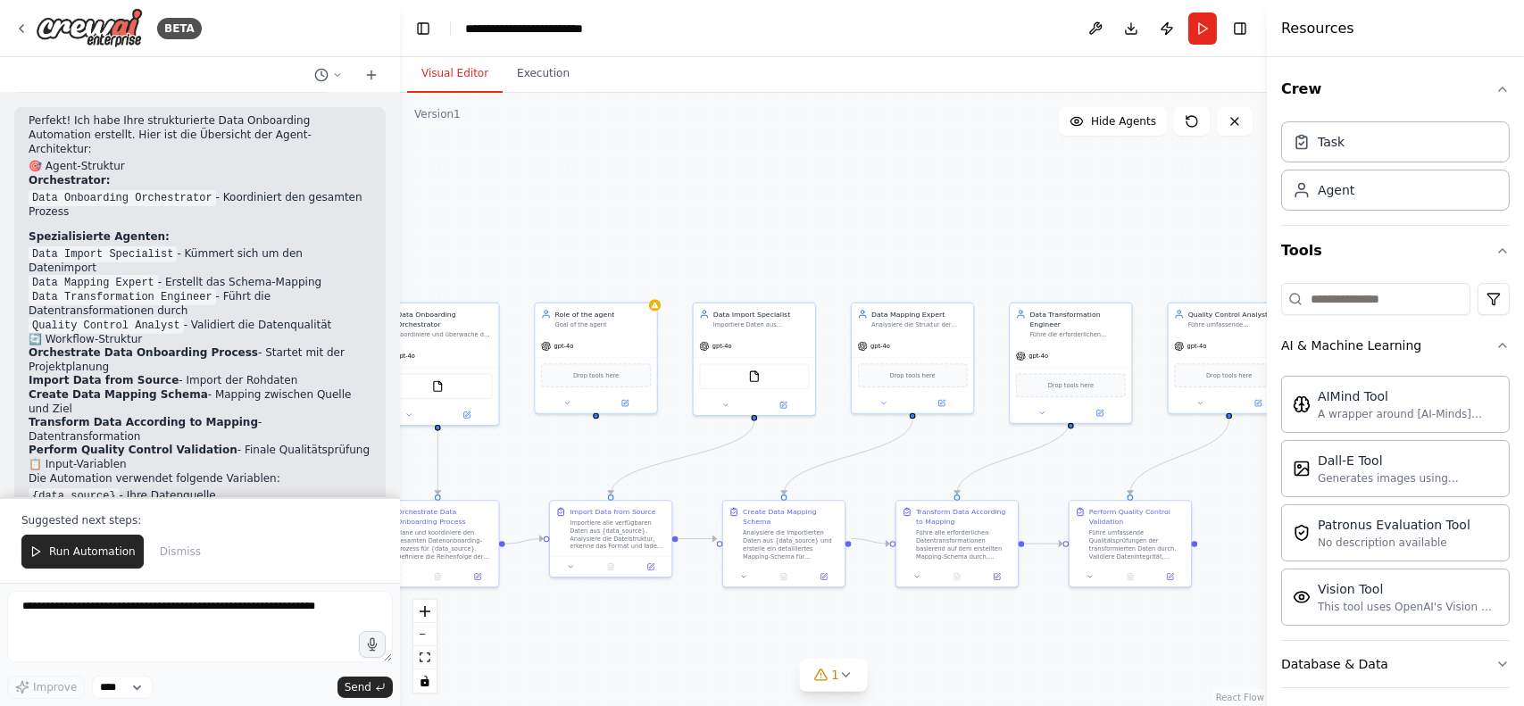
drag, startPoint x: 1022, startPoint y: 492, endPoint x: 905, endPoint y: 484, distance: 117.2
click at [905, 484] on div ".deletable-edge-delete-btn { width: 20px; height: 20px; border: 0px solid #ffff…" at bounding box center [833, 399] width 867 height 613
click at [163, 621] on textarea at bounding box center [200, 626] width 386 height 71
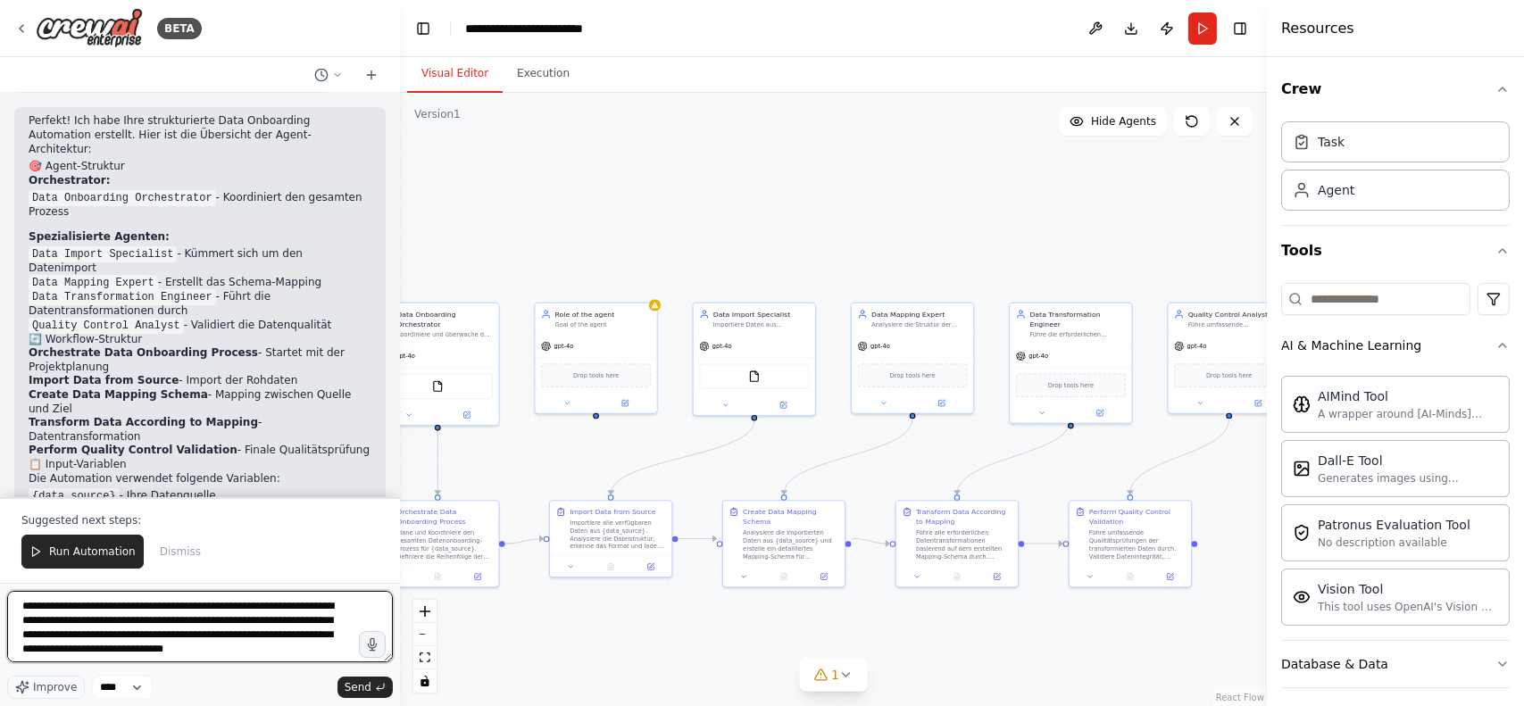
click at [309, 659] on textarea "**********" at bounding box center [200, 626] width 386 height 71
type textarea "**********"
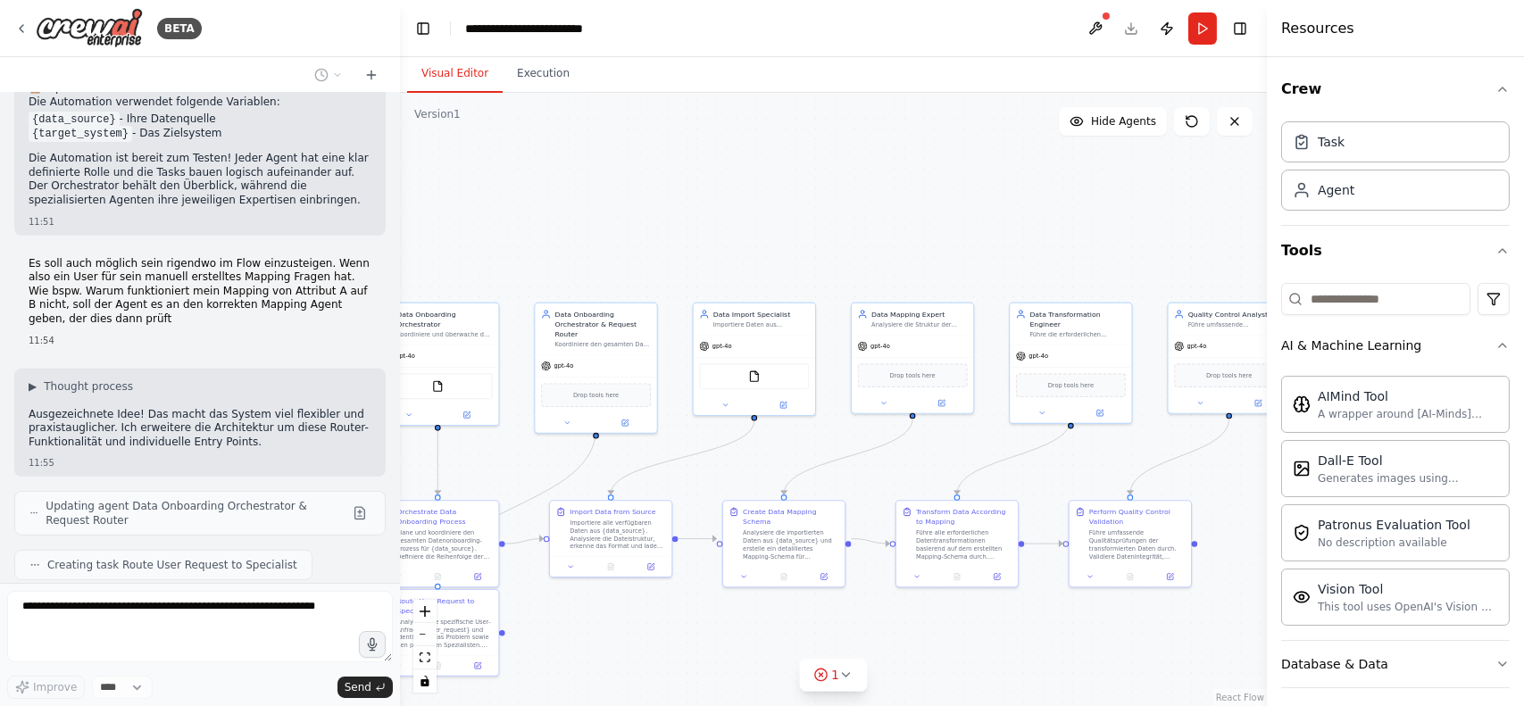
scroll to position [1636, 0]
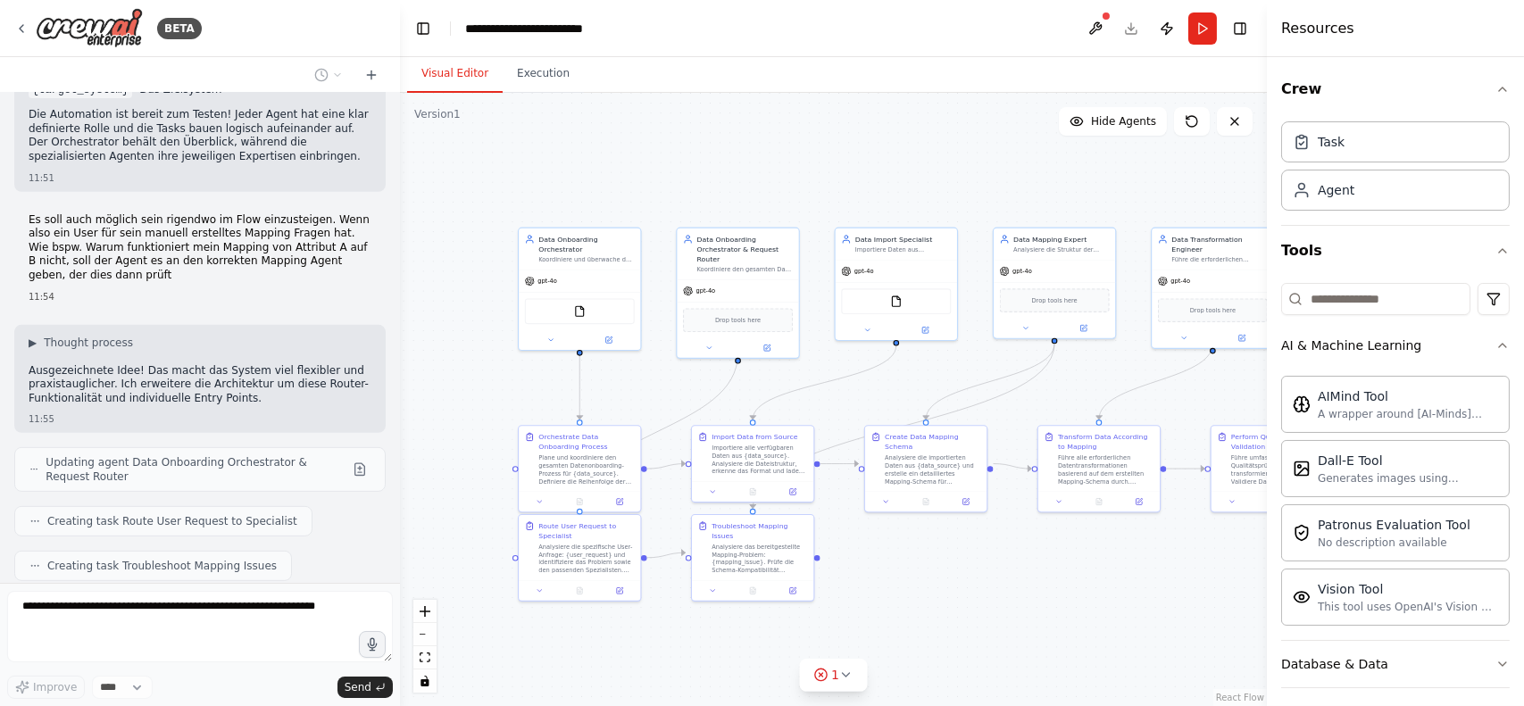
drag, startPoint x: 774, startPoint y: 452, endPoint x: 917, endPoint y: 376, distance: 161.7
click at [917, 376] on div ".deletable-edge-delete-btn { width: 20px; height: 20px; border: 0px solid #ffff…" at bounding box center [833, 399] width 867 height 613
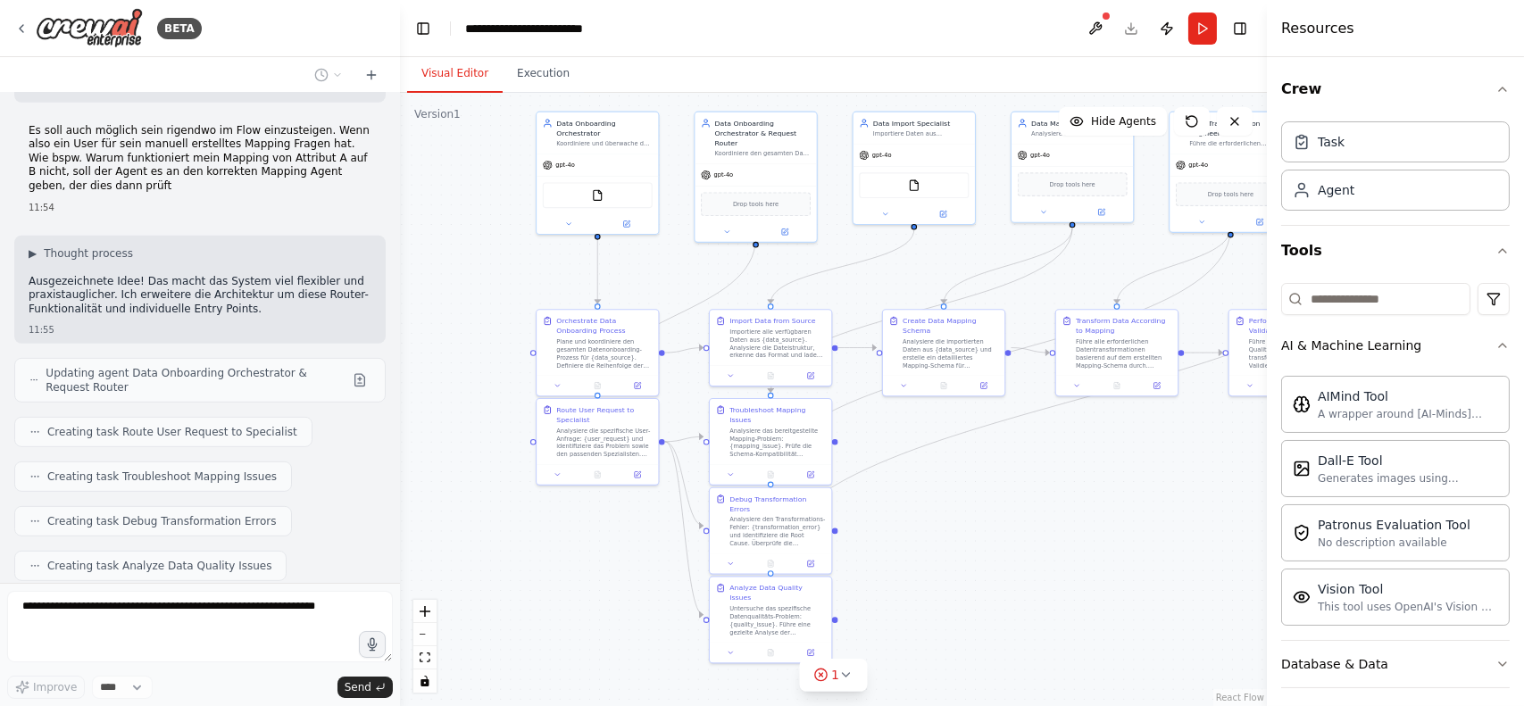
scroll to position [1769, 0]
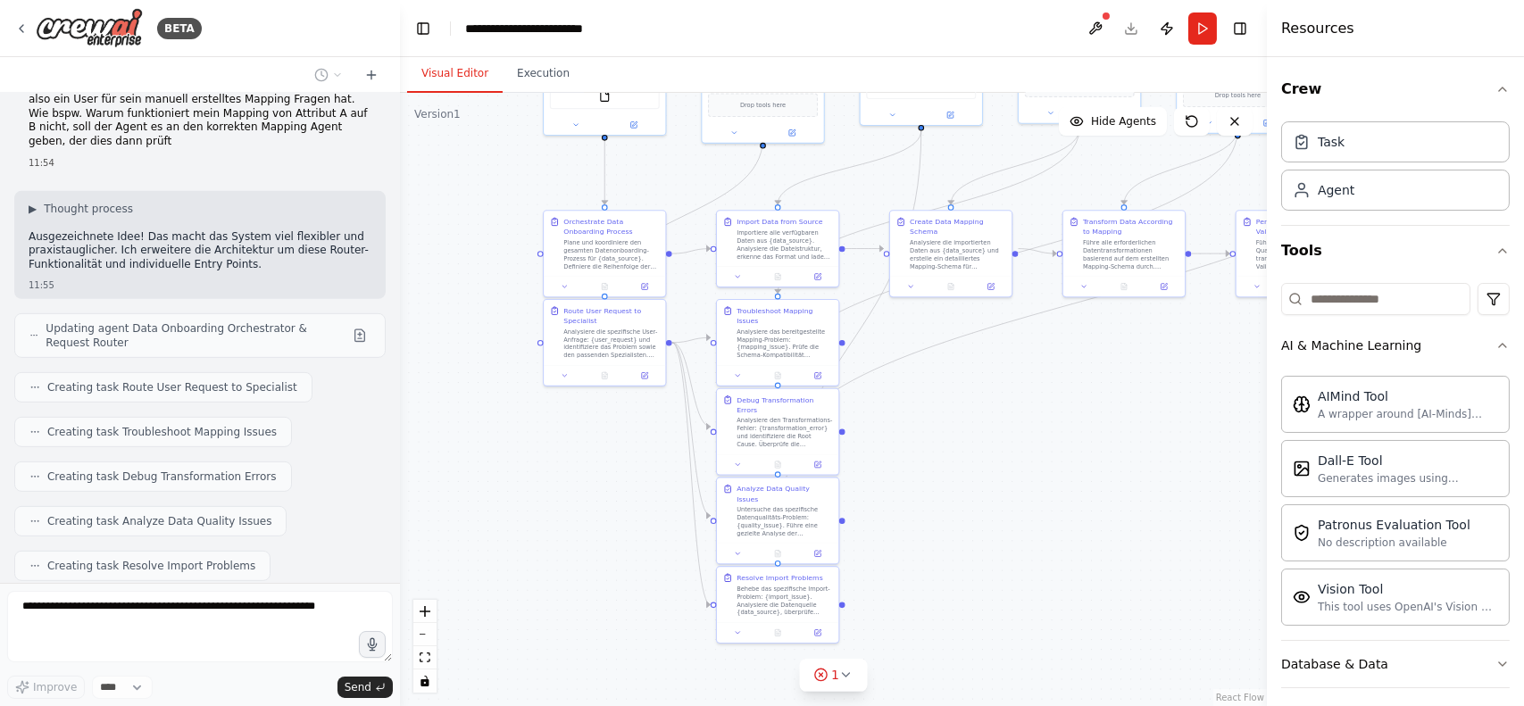
drag, startPoint x: 454, startPoint y: 463, endPoint x: 478, endPoint y: 249, distance: 215.6
click at [478, 249] on div ".deletable-edge-delete-btn { width: 20px; height: 20px; border: 0px solid #ffff…" at bounding box center [833, 399] width 867 height 613
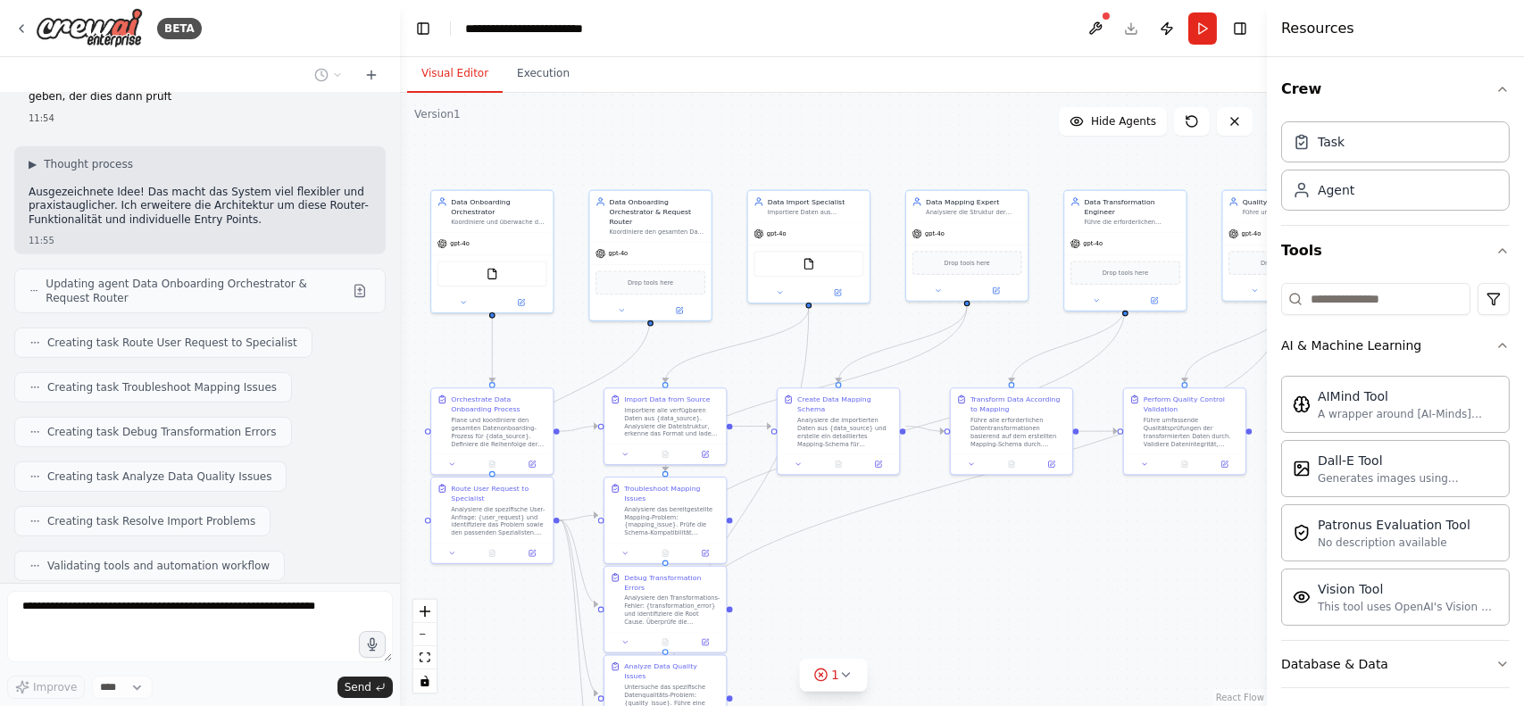
drag, startPoint x: 1109, startPoint y: 411, endPoint x: 996, endPoint y: 588, distance: 210.3
click at [996, 588] on div ".deletable-edge-delete-btn { width: 20px; height: 20px; border: 0px solid #ffff…" at bounding box center [833, 399] width 867 height 613
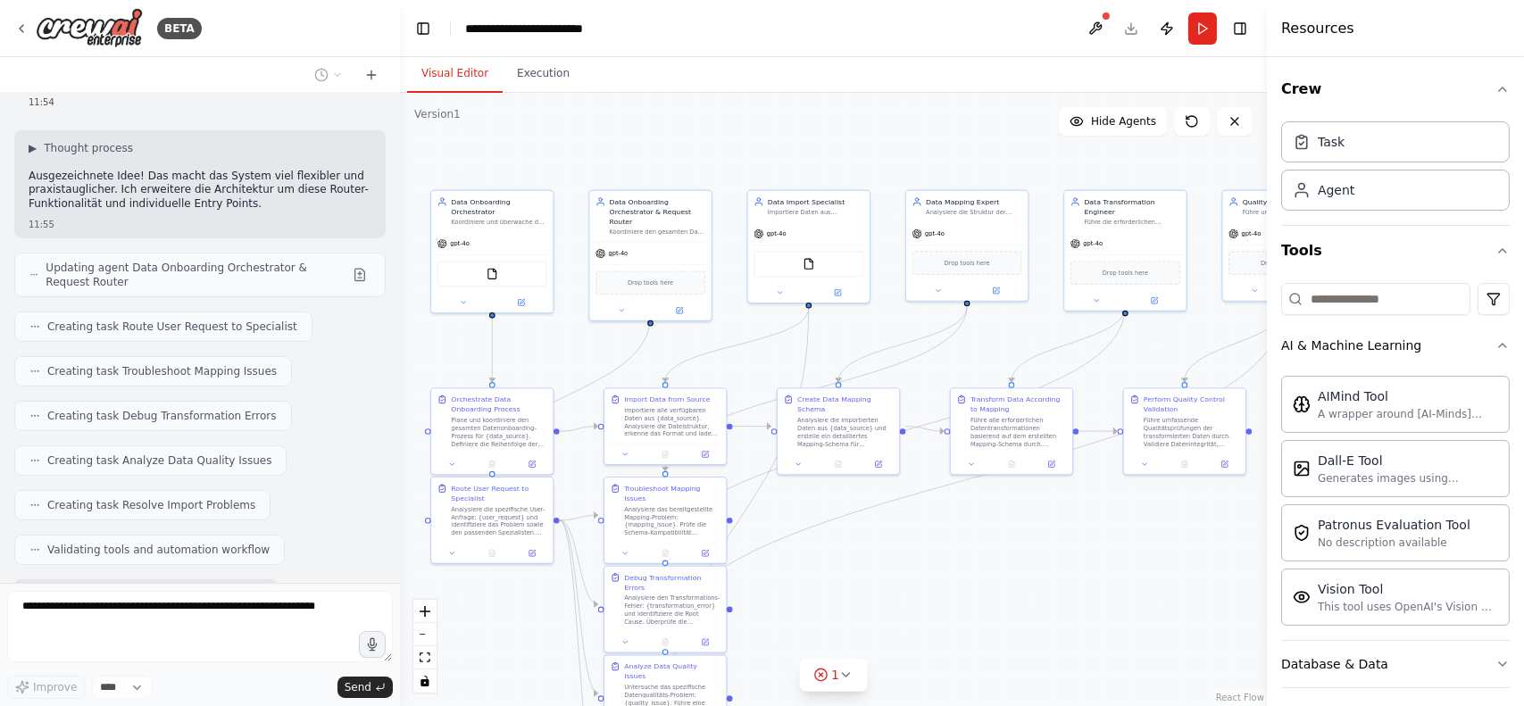
drag, startPoint x: 1087, startPoint y: 591, endPoint x: 947, endPoint y: 475, distance: 182.0
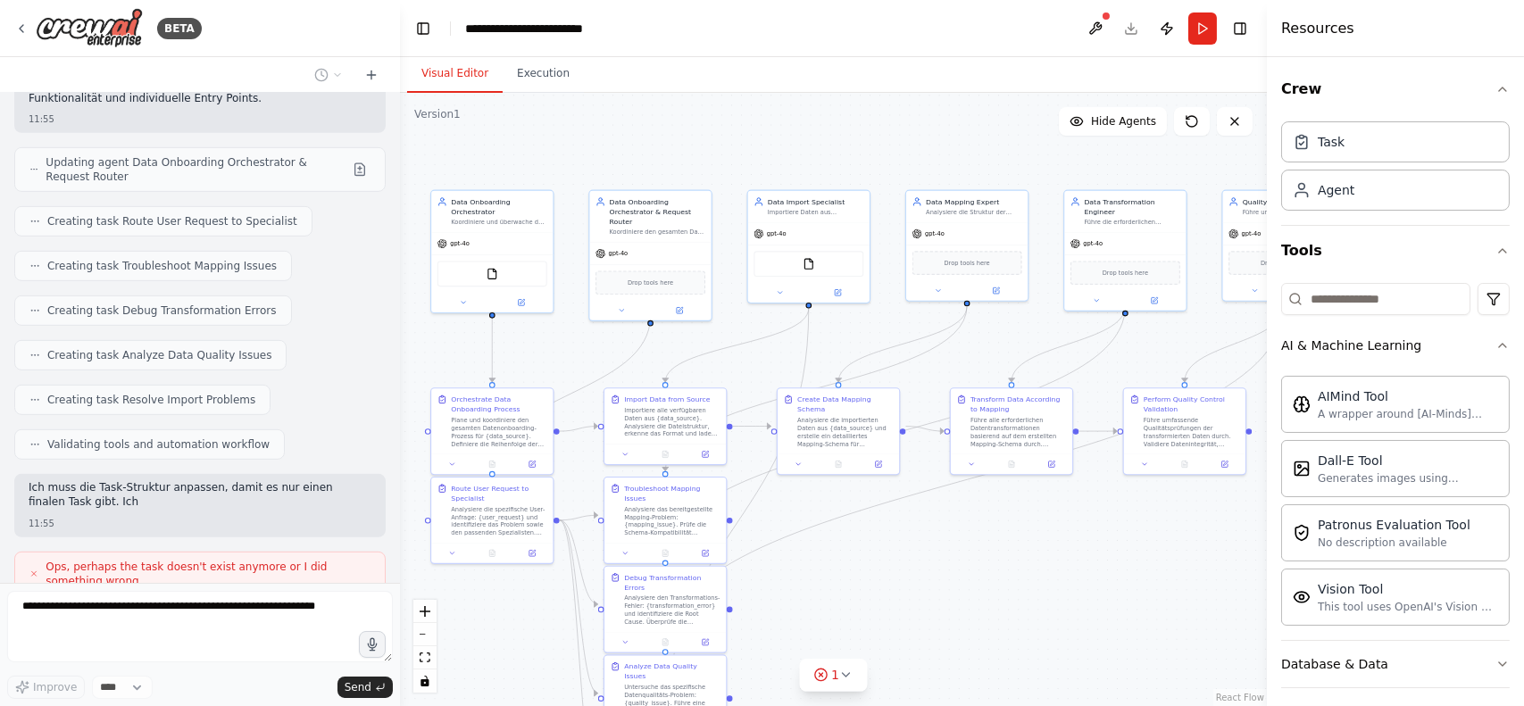
scroll to position [1950, 0]
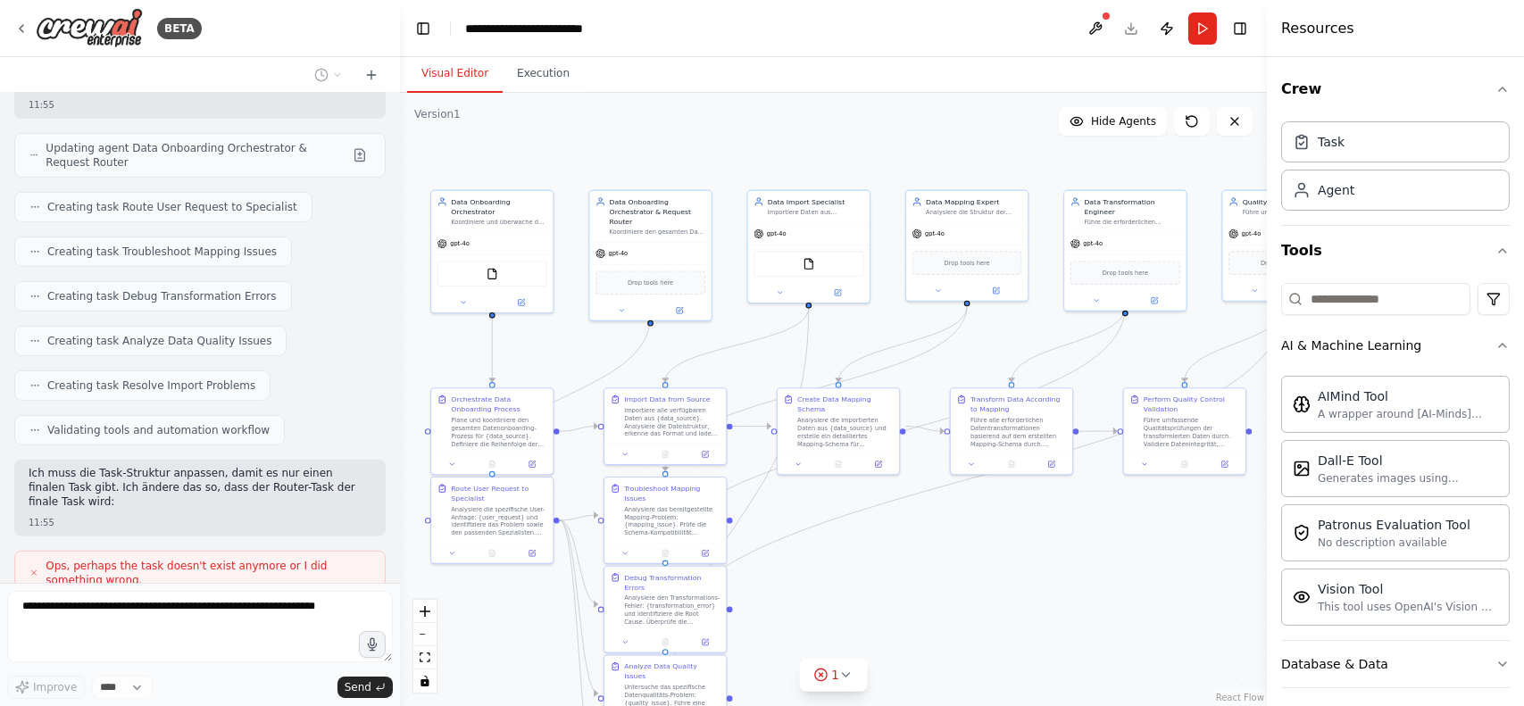
drag, startPoint x: 947, startPoint y: 475, endPoint x: 949, endPoint y: 558, distance: 83.0
click at [949, 558] on div ".deletable-edge-delete-btn { width: 20px; height: 20px; border: 0px solid #ffff…" at bounding box center [833, 399] width 867 height 613
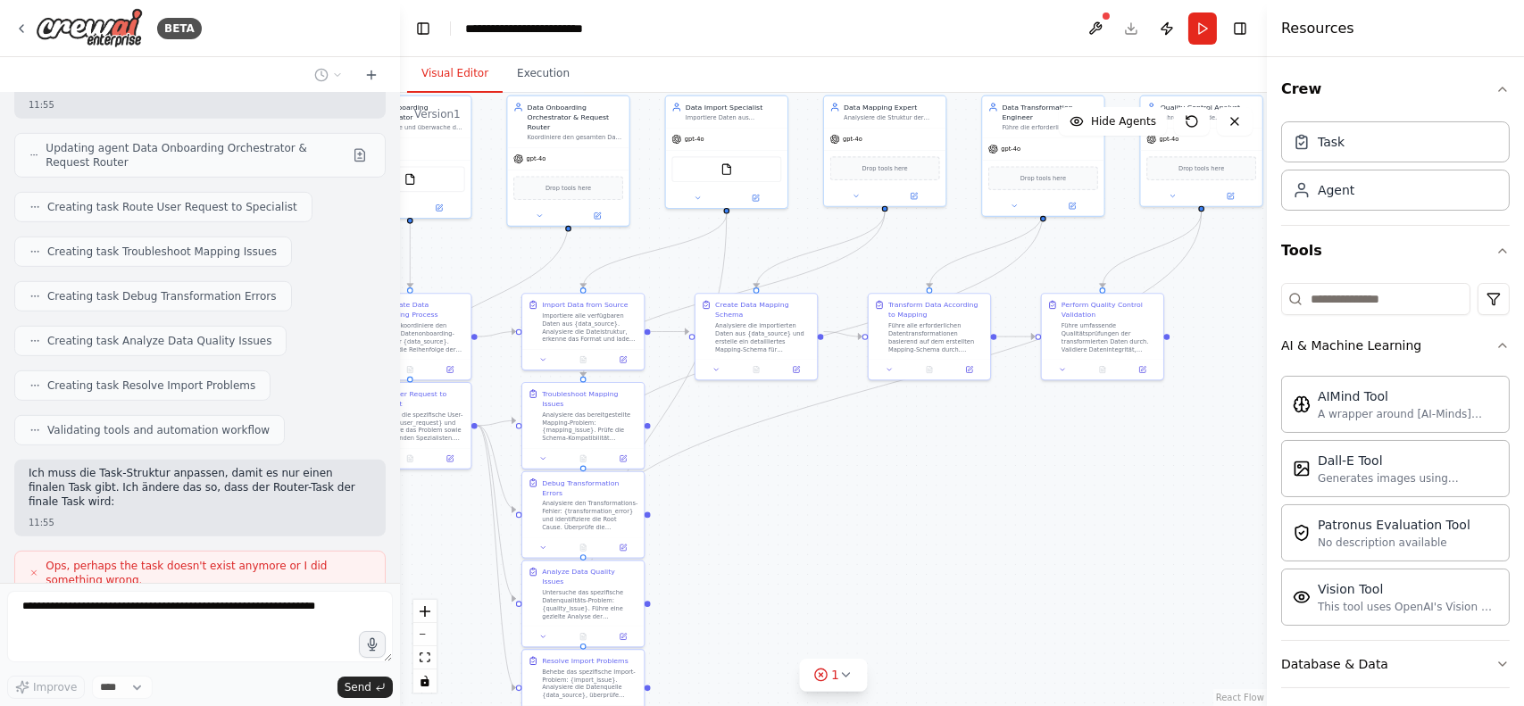
scroll to position [1993, 0]
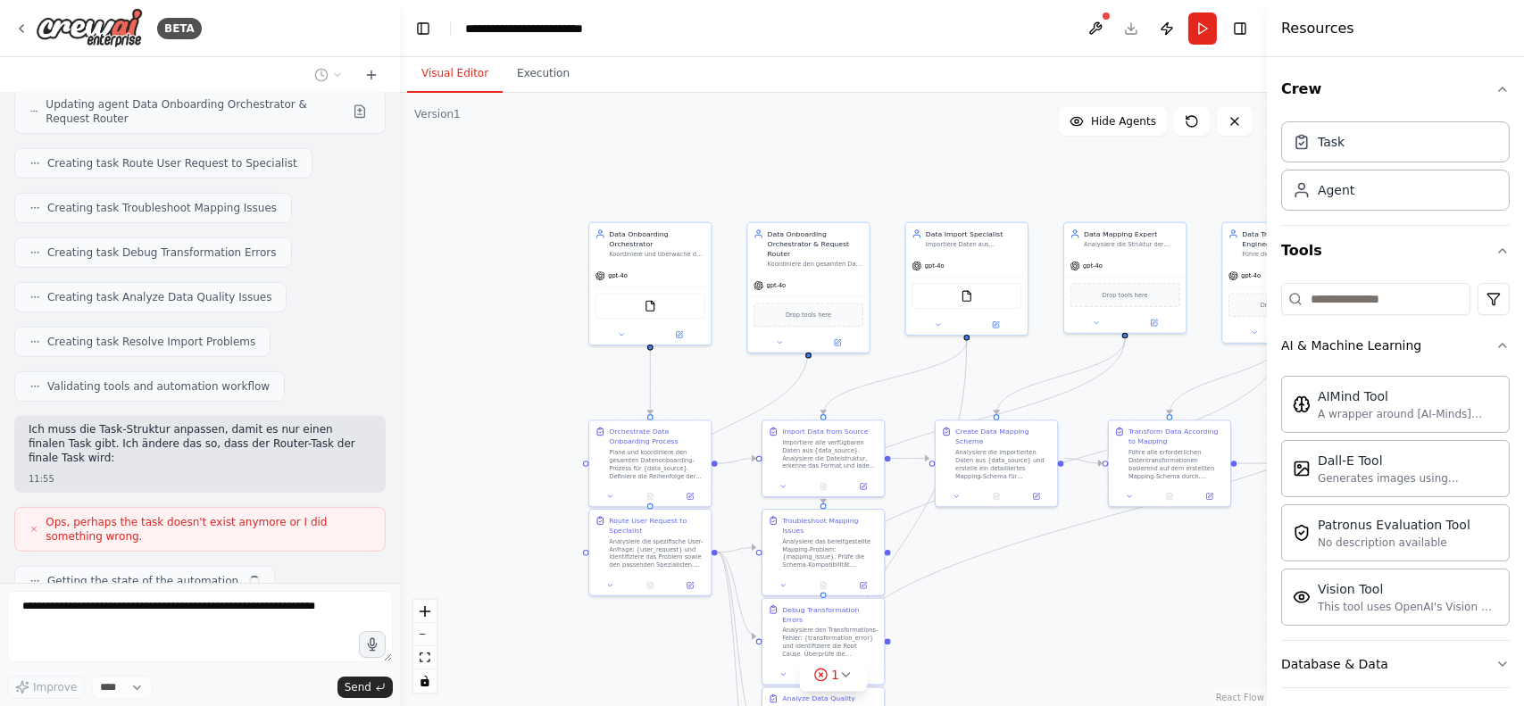
drag, startPoint x: 982, startPoint y: 569, endPoint x: 1138, endPoint y: 599, distance: 159.2
click at [1138, 599] on div ".deletable-edge-delete-btn { width: 20px; height: 20px; border: 0px solid #ffff…" at bounding box center [833, 399] width 867 height 613
click at [518, 84] on button "Execution" at bounding box center [543, 73] width 81 height 37
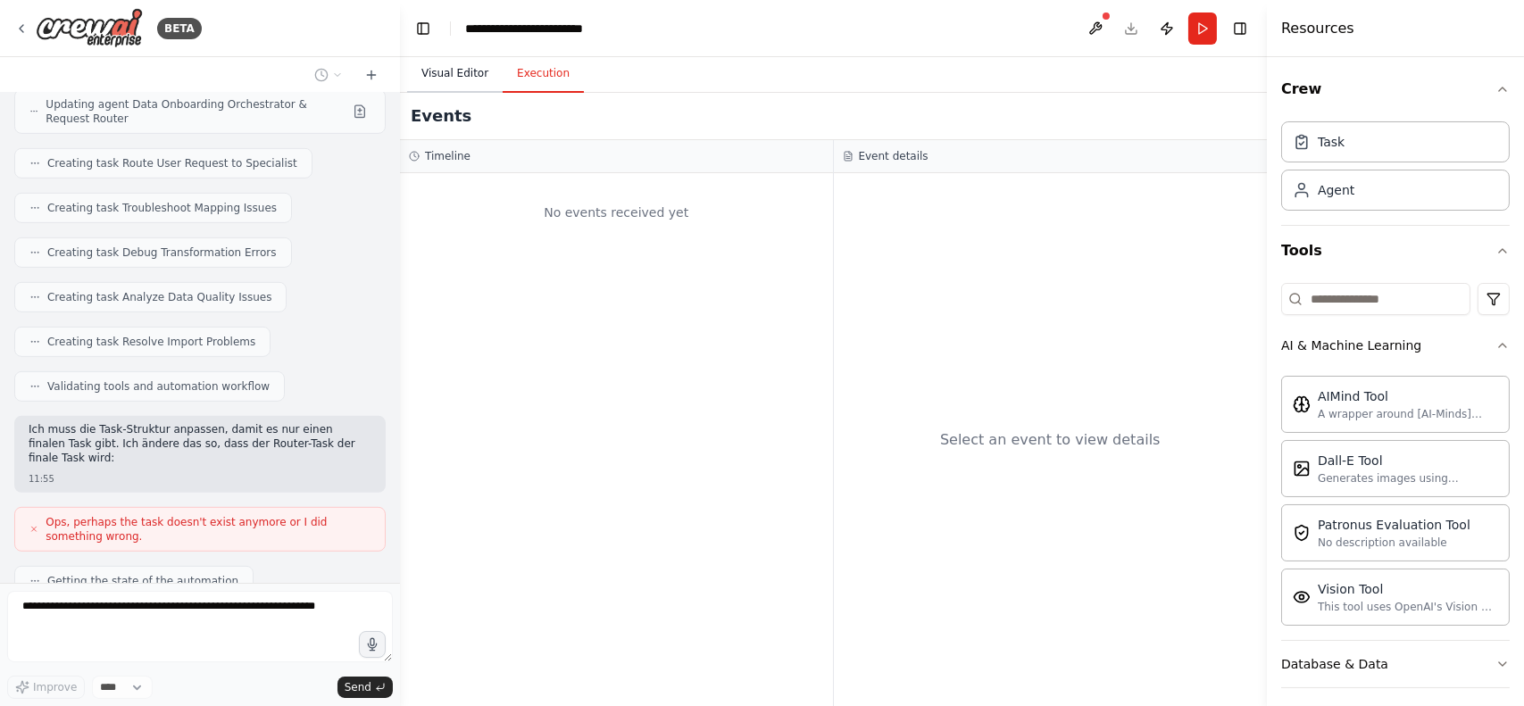
click at [469, 78] on button "Visual Editor" at bounding box center [455, 73] width 96 height 37
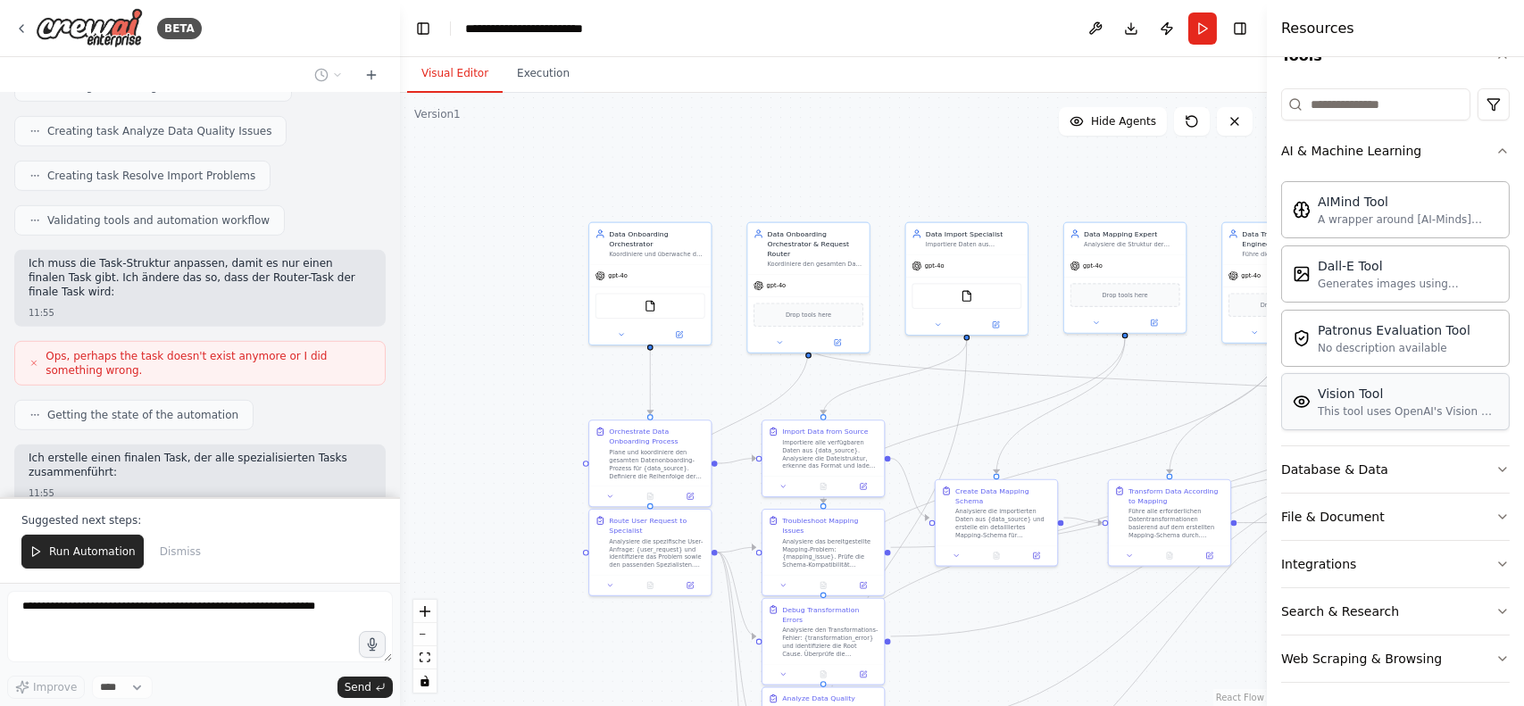
scroll to position [197, 0]
click at [1495, 460] on icon "button" at bounding box center [1502, 467] width 14 height 14
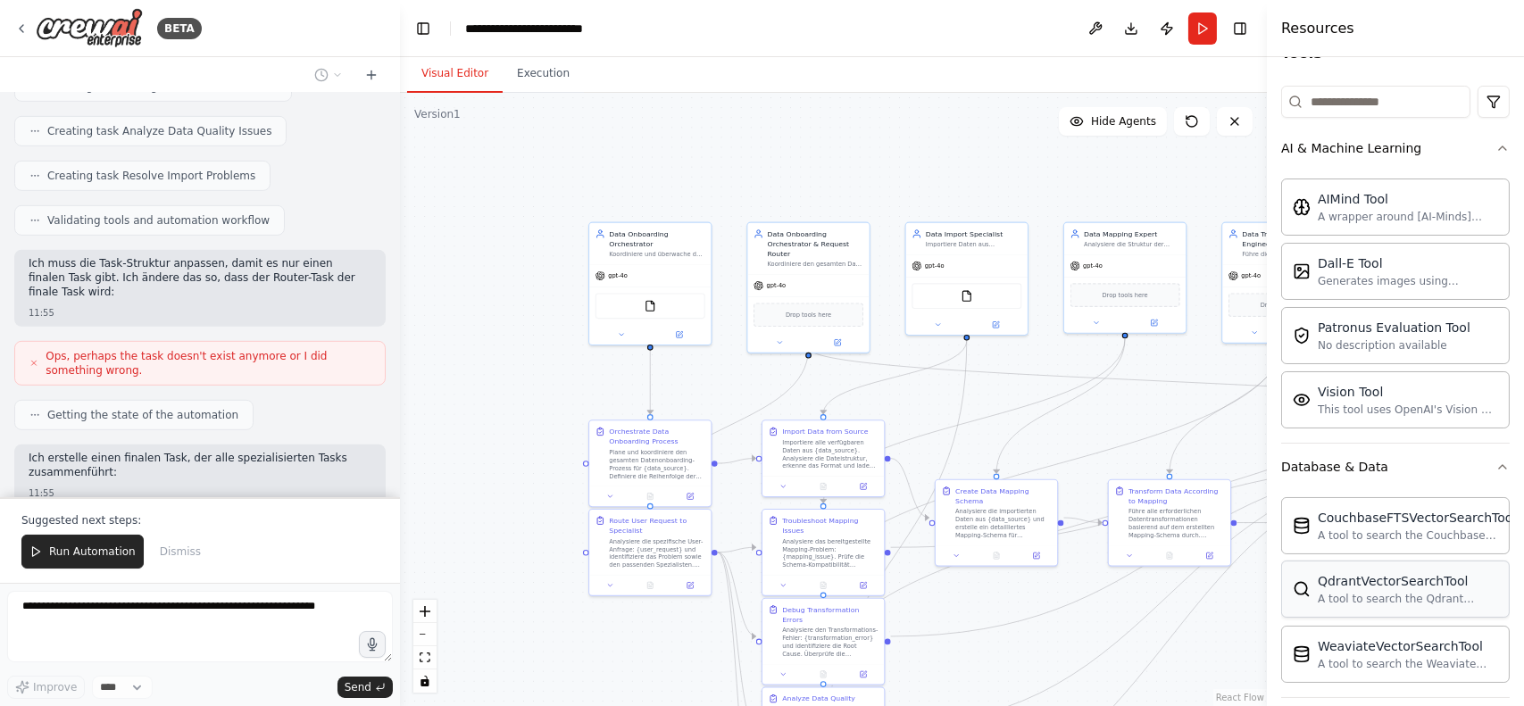
scroll to position [404, 0]
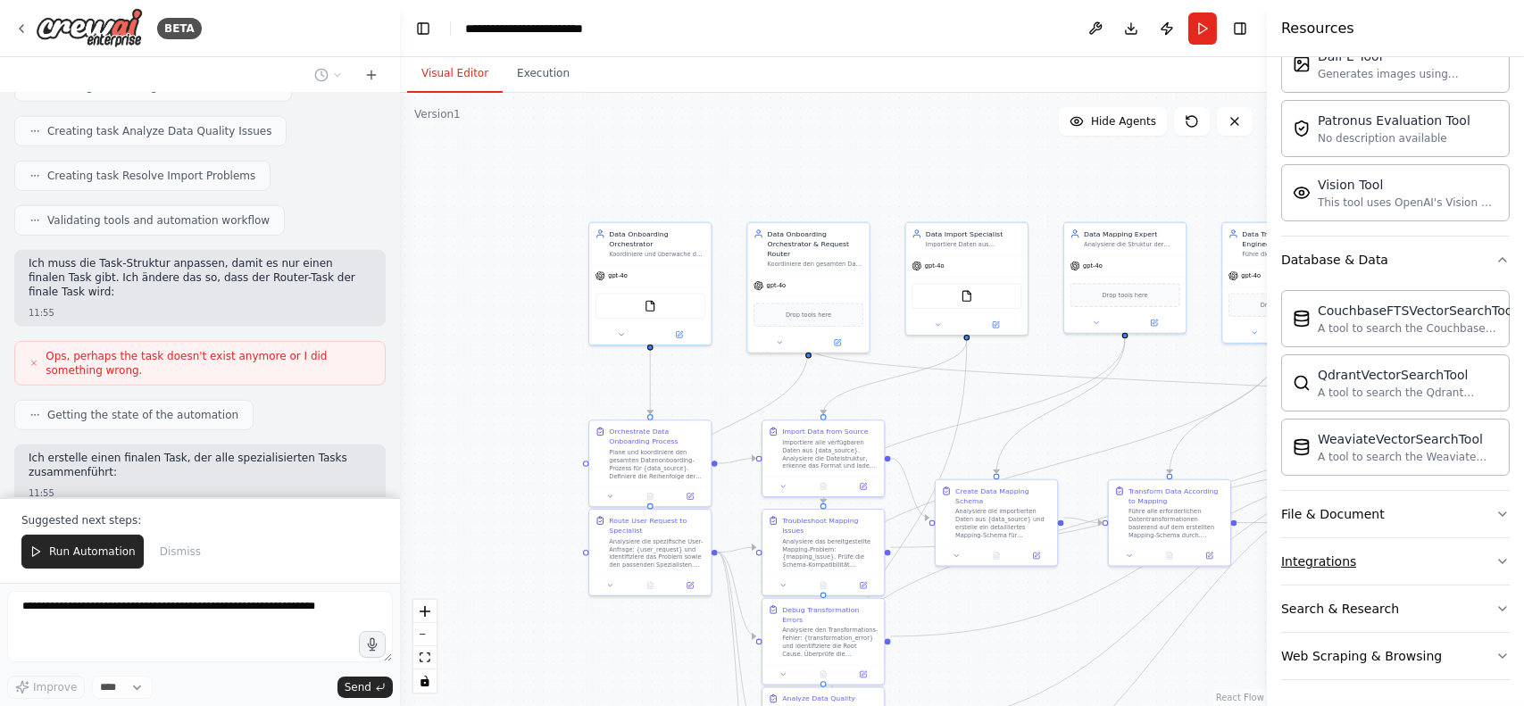
click at [1495, 560] on icon "button" at bounding box center [1502, 561] width 14 height 14
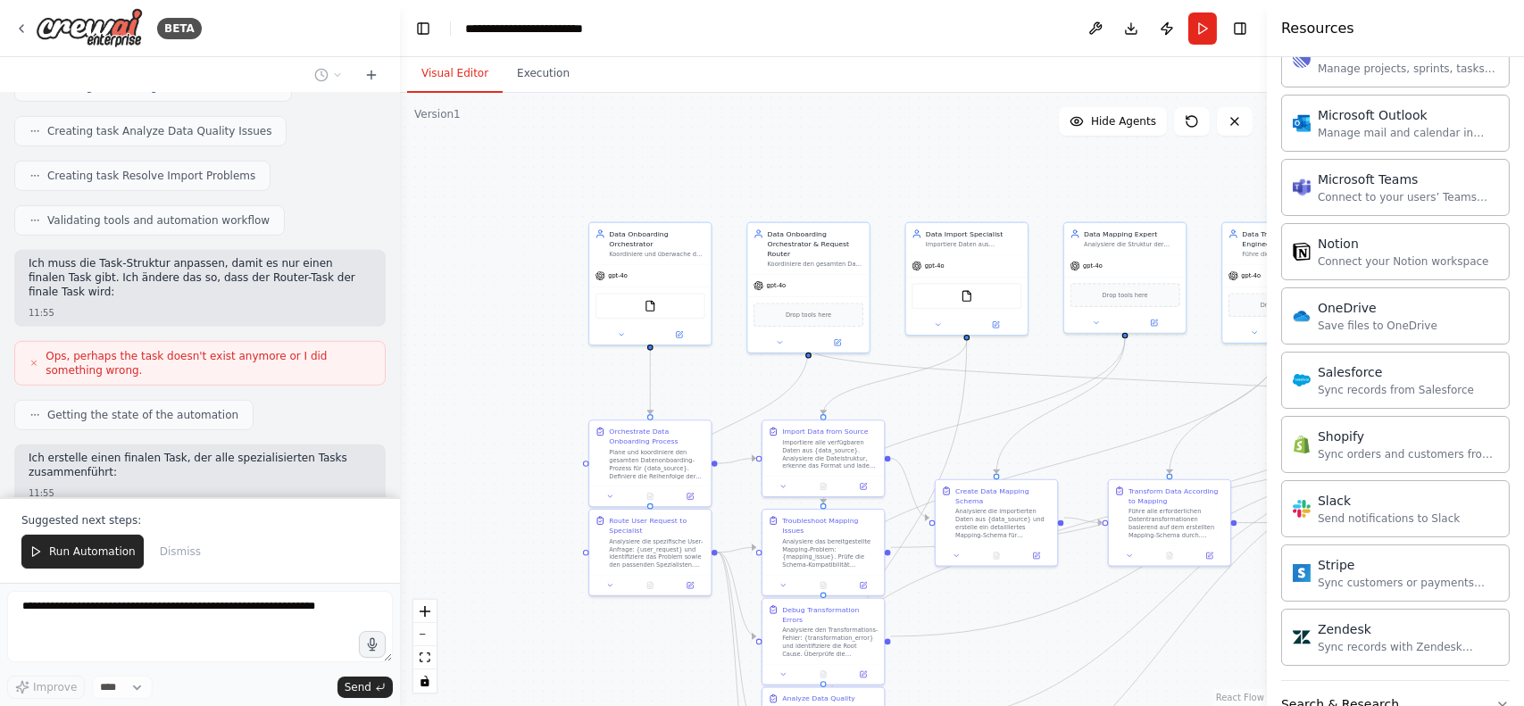
scroll to position [1764, 0]
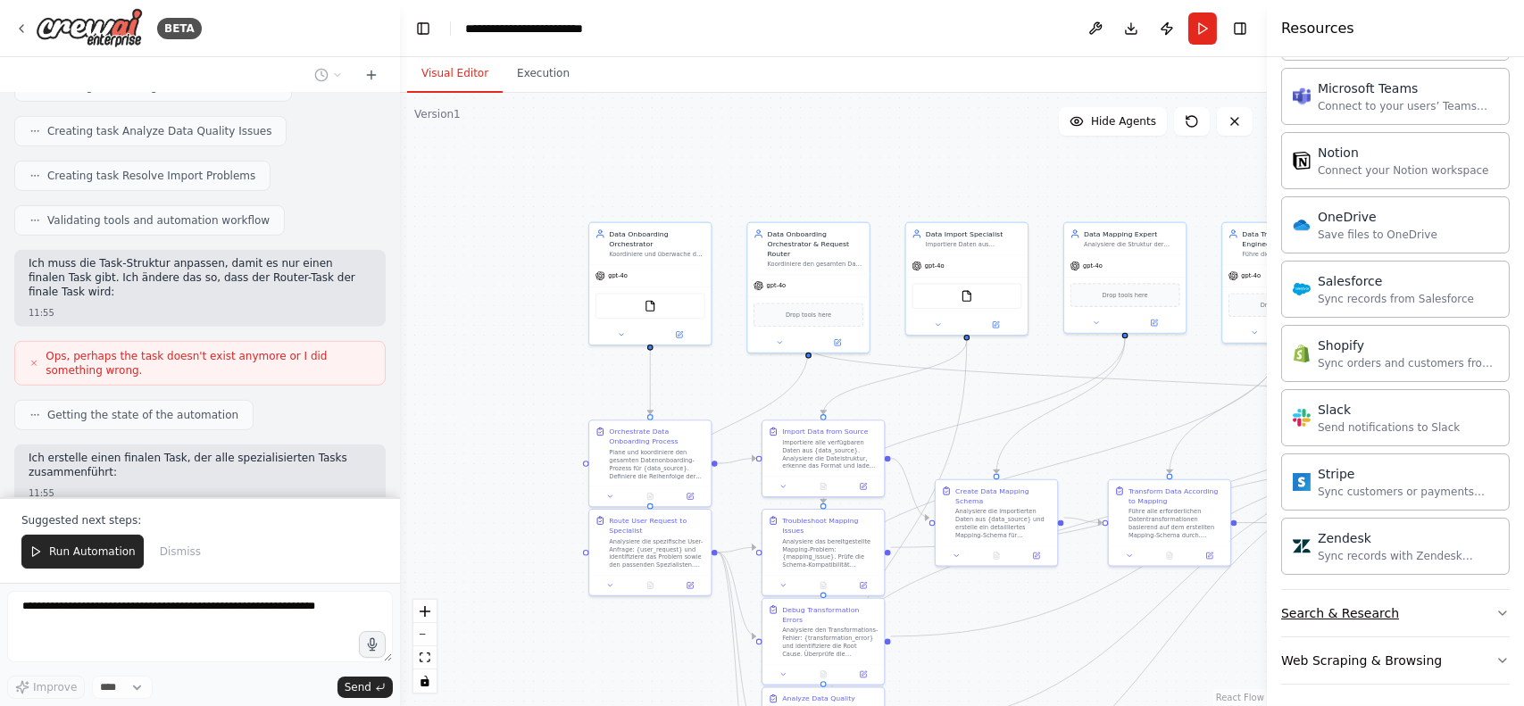
click at [1495, 610] on icon "button" at bounding box center [1502, 613] width 14 height 14
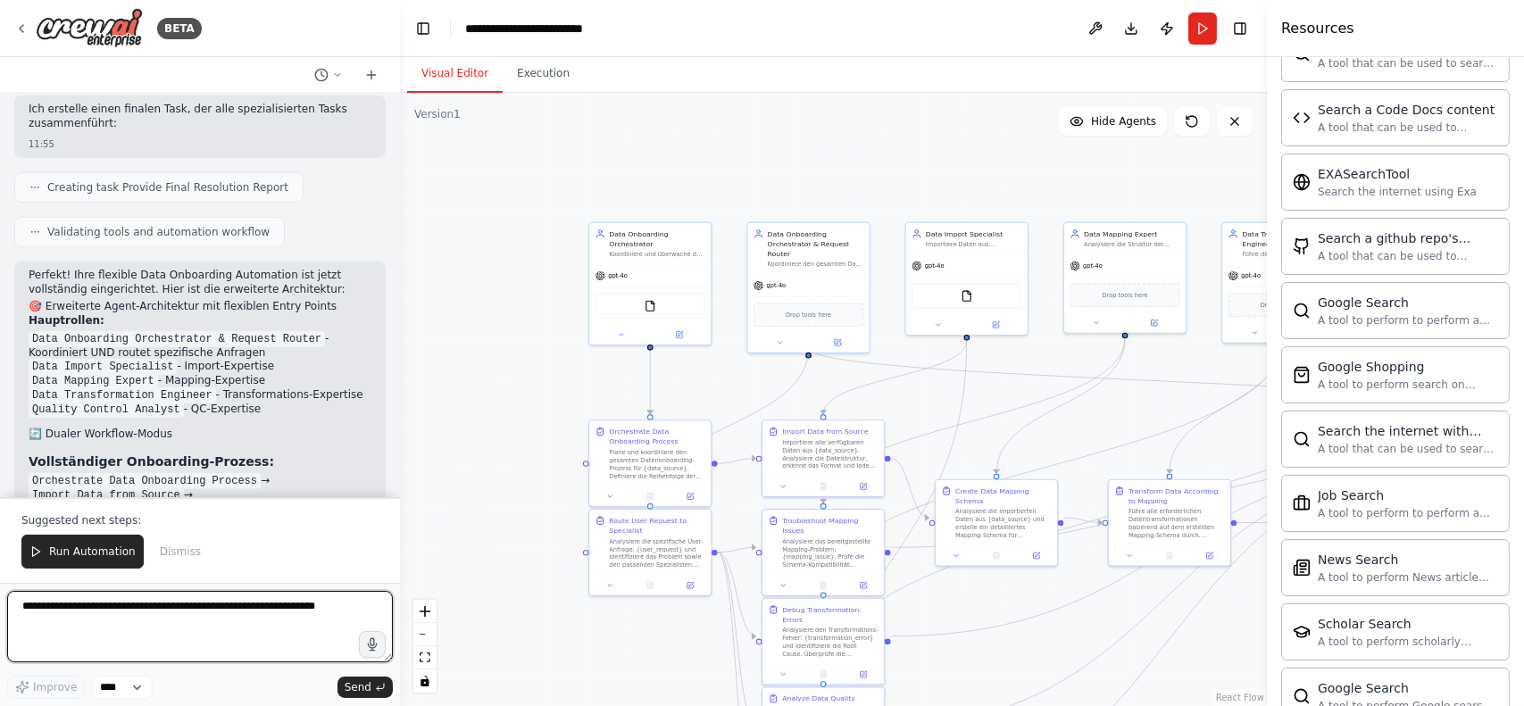
scroll to position [0, 0]
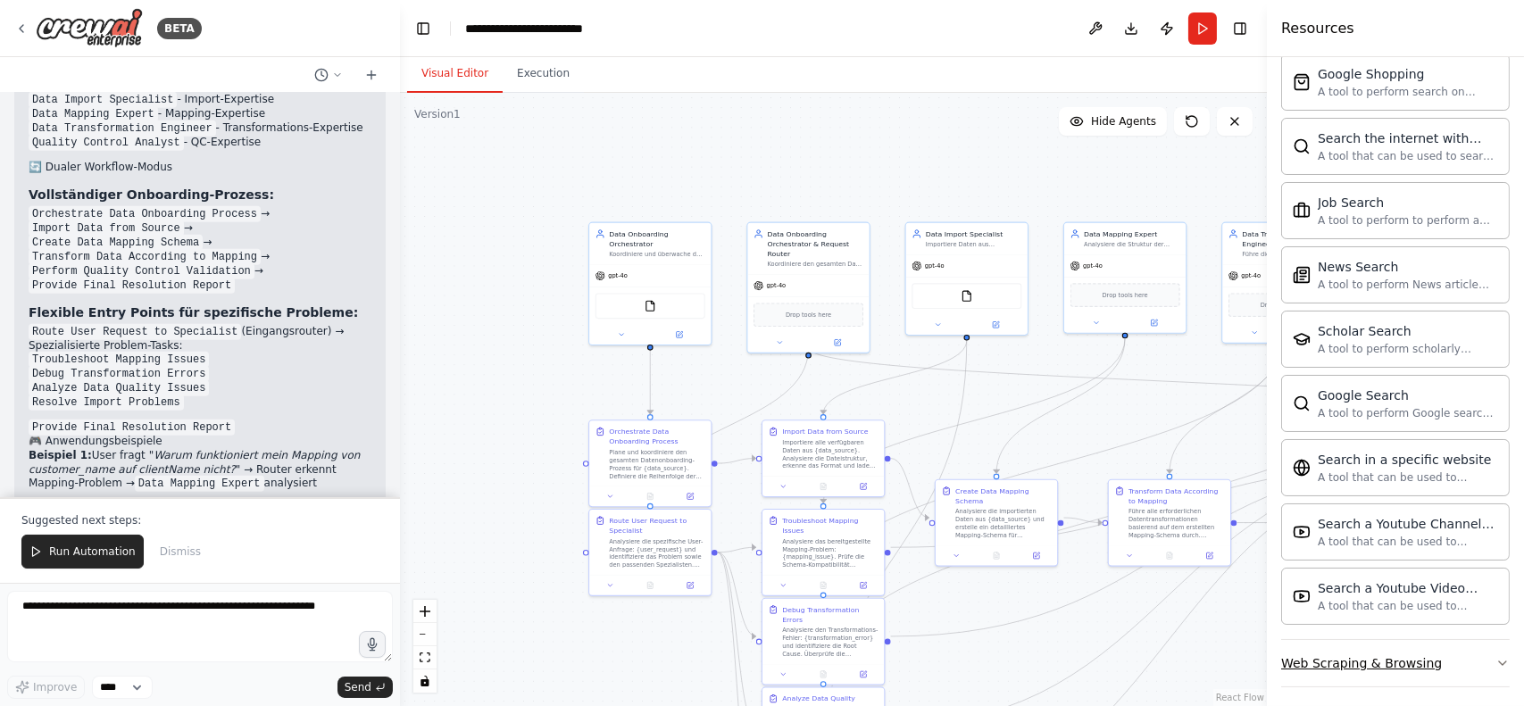
click at [1453, 653] on button "Web Scraping & Browsing" at bounding box center [1395, 663] width 229 height 46
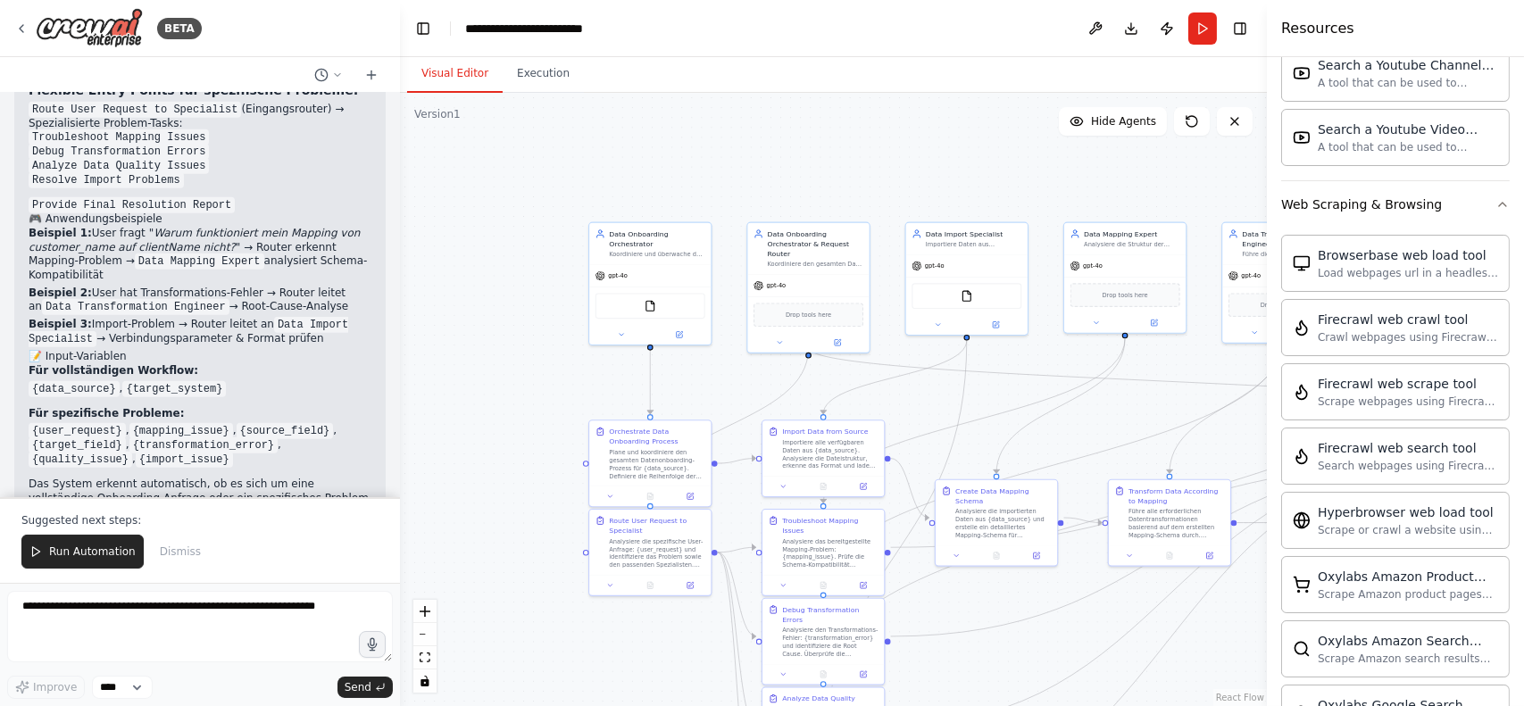
click at [1045, 182] on div ".deletable-edge-delete-btn { width: 20px; height: 20px; border: 0px solid #ffff…" at bounding box center [833, 399] width 867 height 613
drag, startPoint x: 1053, startPoint y: 401, endPoint x: 965, endPoint y: 241, distance: 182.6
click at [965, 241] on div ".deletable-edge-delete-btn { width: 20px; height: 20px; border: 0px solid #ffff…" at bounding box center [779, 342] width 480 height 340
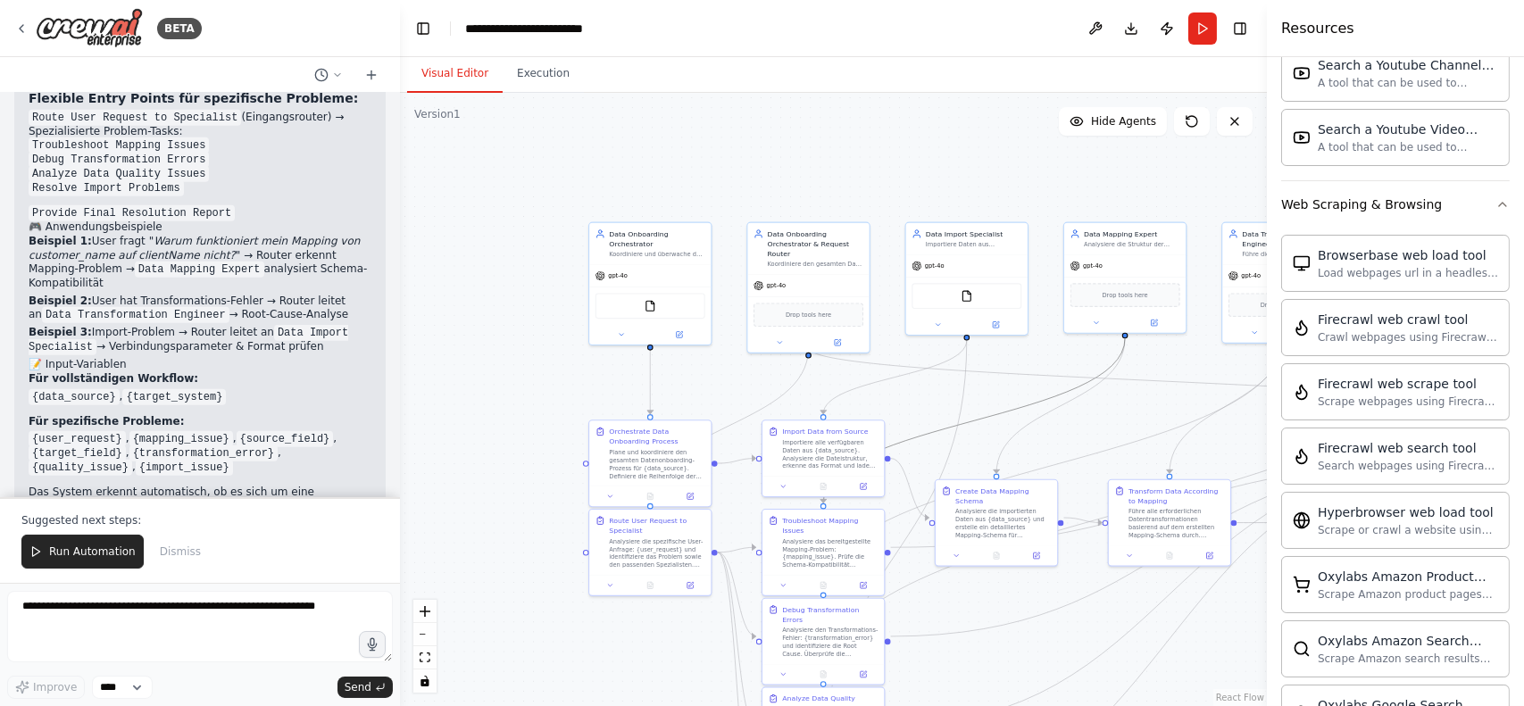
scroll to position [2998, 0]
